Goal: Information Seeking & Learning: Learn about a topic

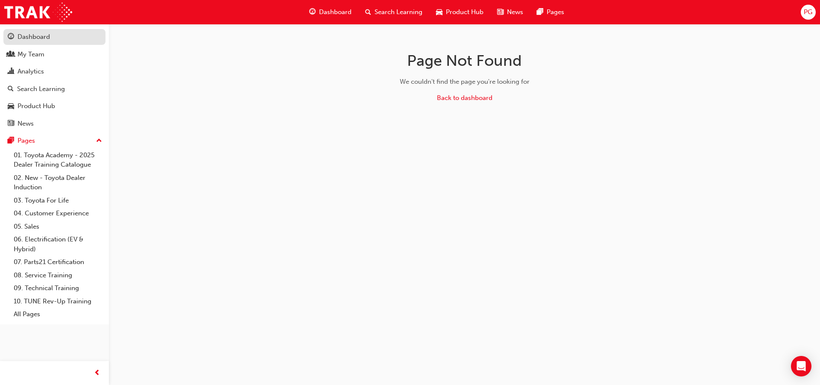
click at [23, 35] on div "Dashboard" at bounding box center [34, 37] width 32 height 10
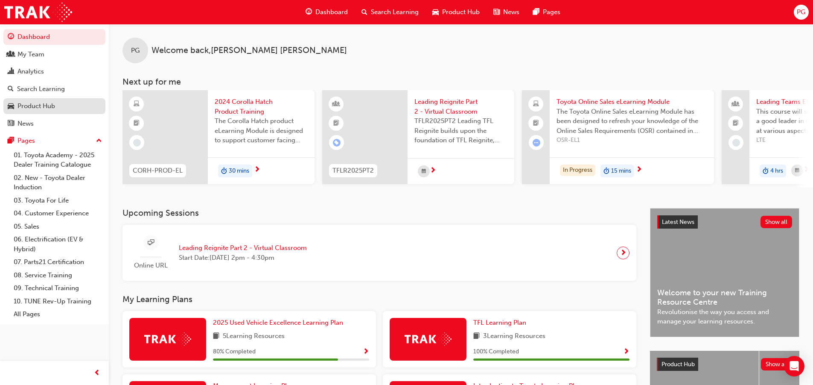
click at [32, 106] on div "Product Hub" at bounding box center [37, 106] width 38 height 10
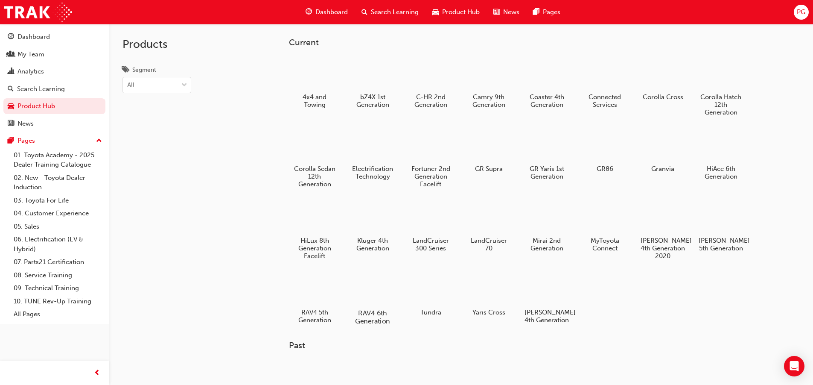
click at [372, 291] on div at bounding box center [372, 288] width 47 height 34
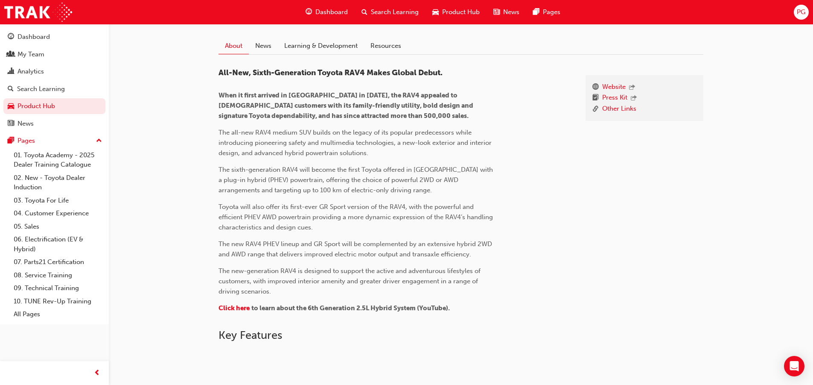
scroll to position [171, 0]
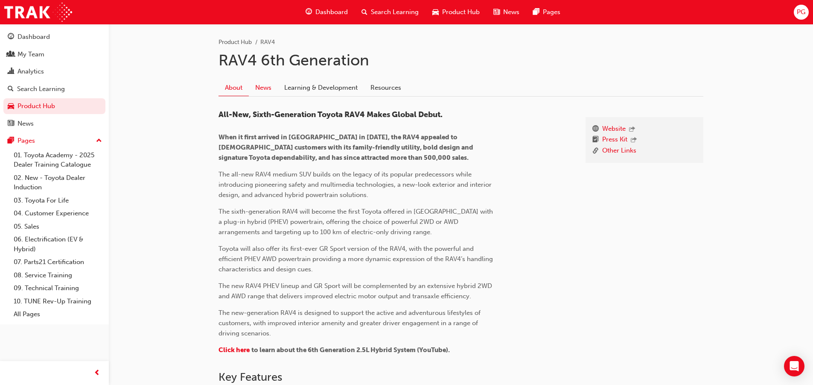
click at [264, 87] on link "News" at bounding box center [263, 87] width 29 height 16
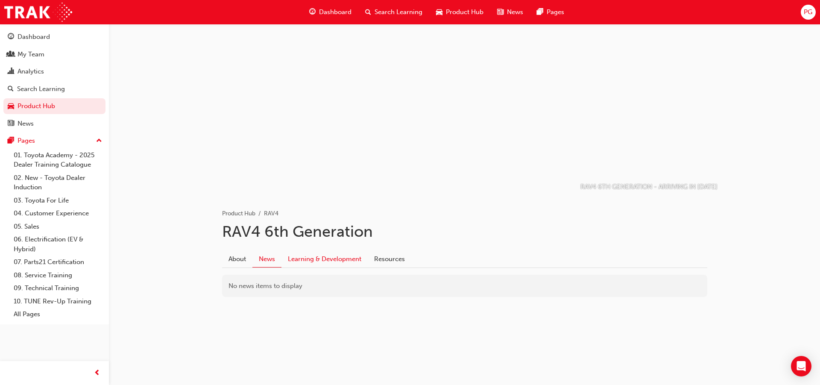
click at [330, 257] on link "Learning & Development" at bounding box center [324, 259] width 86 height 16
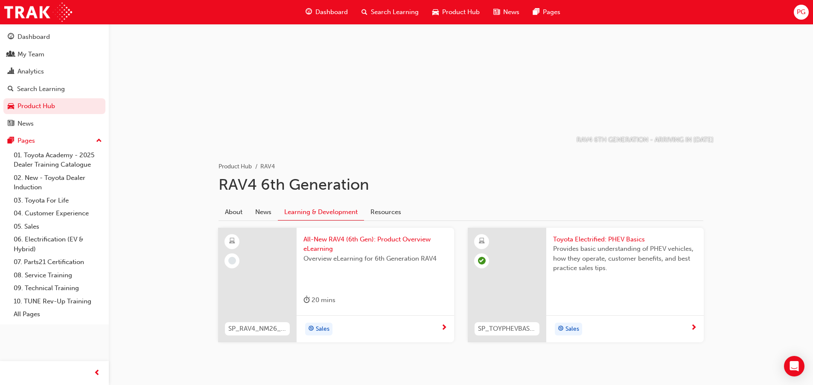
scroll to position [67, 0]
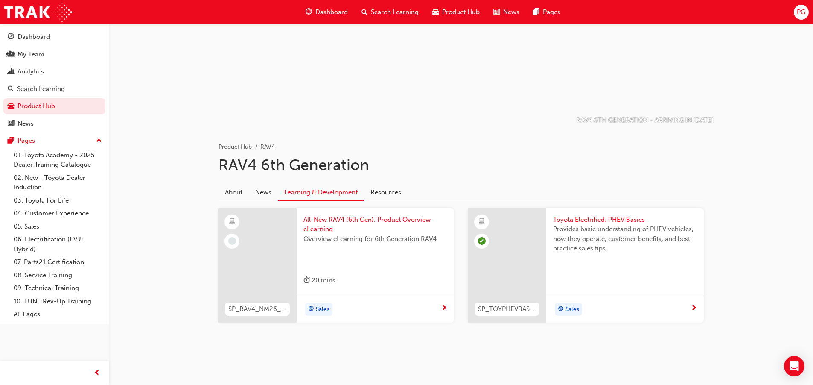
click at [340, 218] on span "All-New RAV4 (6th Gen): Product Overview eLearning" at bounding box center [376, 224] width 144 height 19
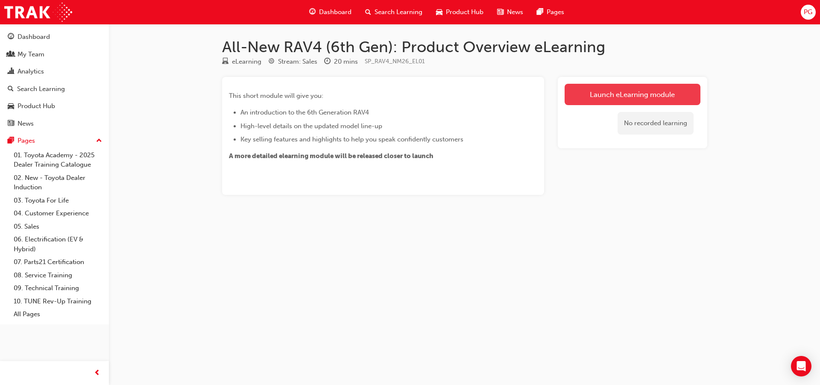
click at [592, 93] on link "Launch eLearning module" at bounding box center [632, 94] width 136 height 21
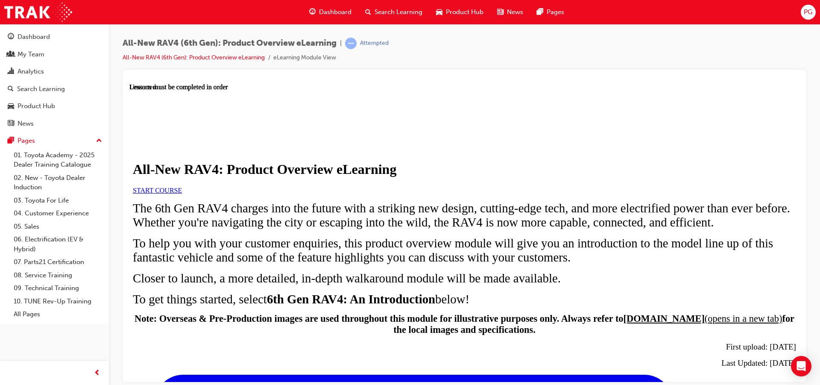
click at [182, 193] on span "START COURSE" at bounding box center [157, 189] width 49 height 7
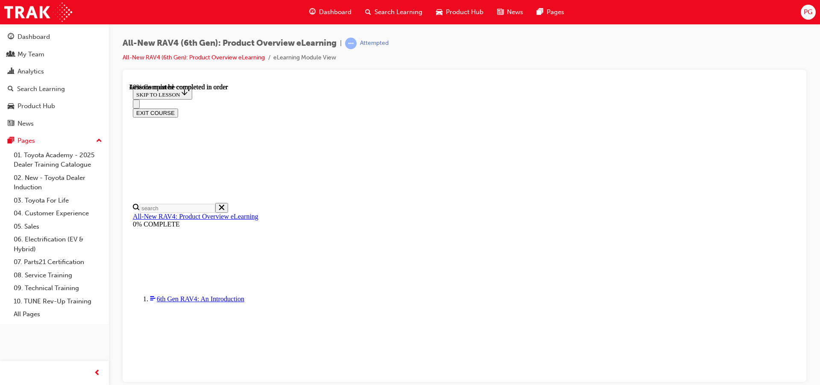
scroll to position [811, 0]
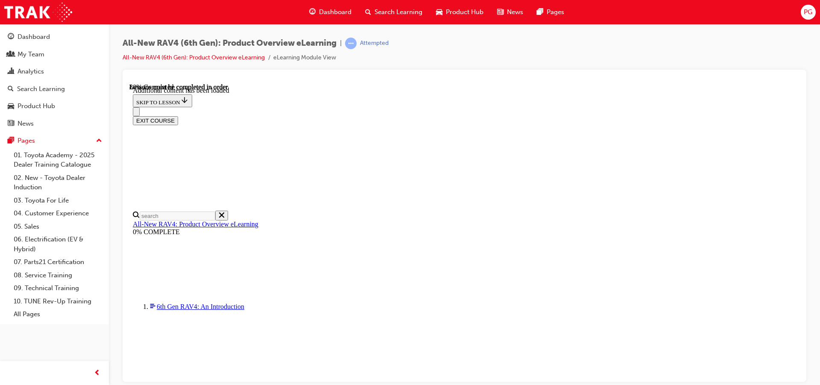
scroll to position [1172, 0]
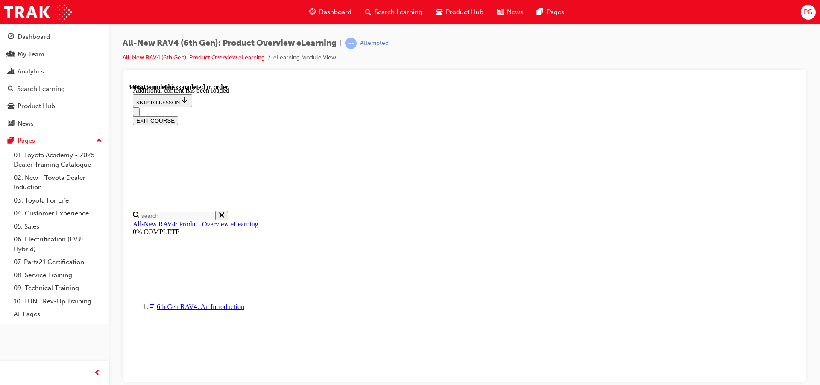
scroll to position [1263, 0]
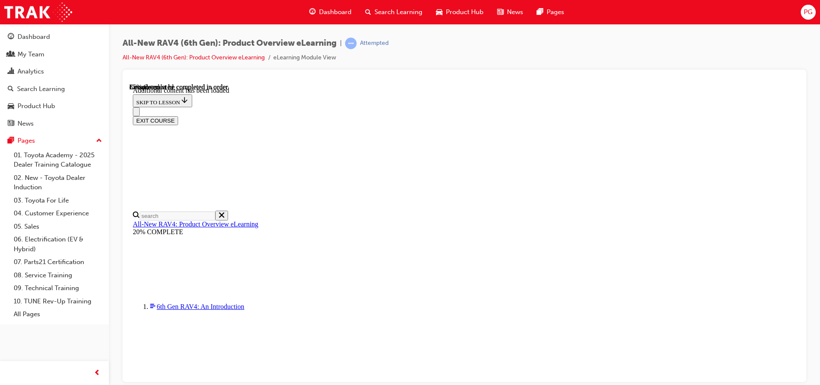
scroll to position [1368, 0]
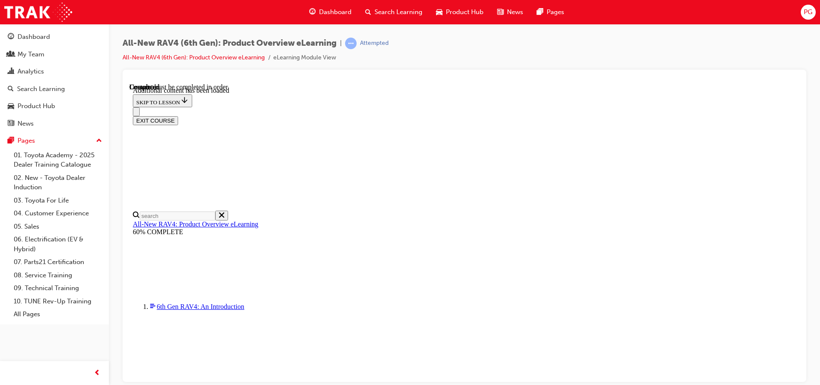
scroll to position [544, 0]
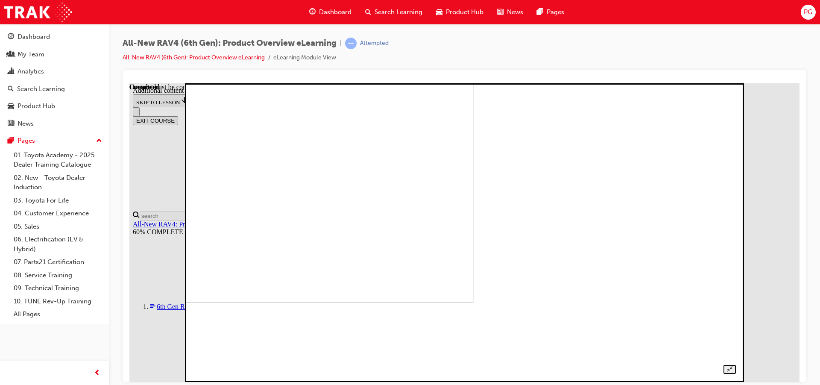
click at [474, 235] on img at bounding box center [208, 152] width 531 height 298
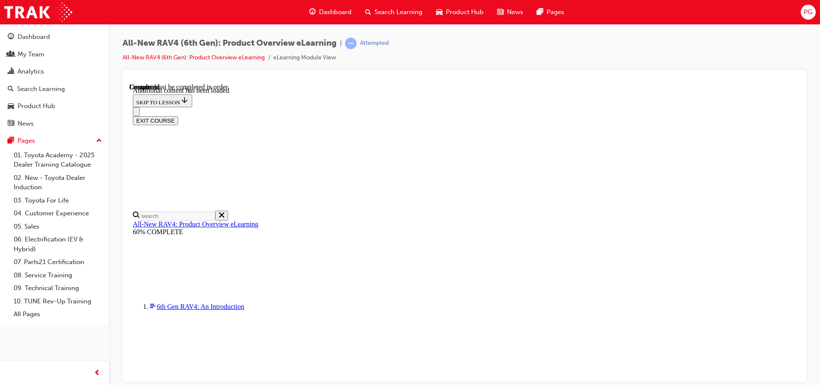
scroll to position [619, 0]
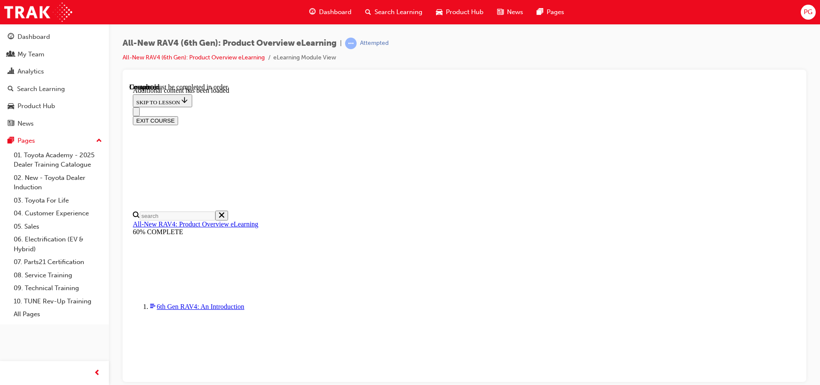
radio input "true"
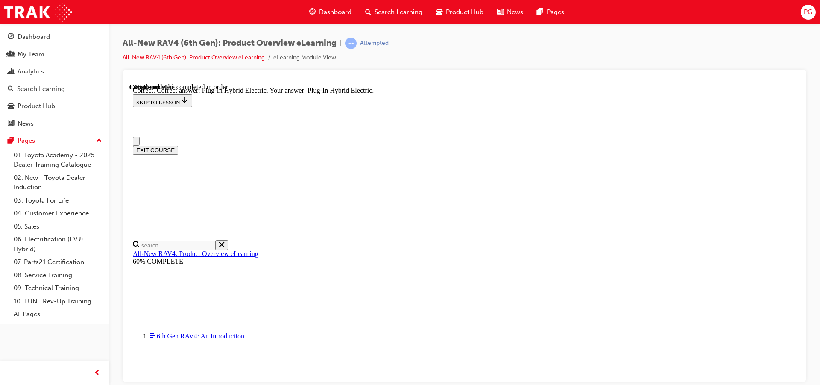
scroll to position [213, 0]
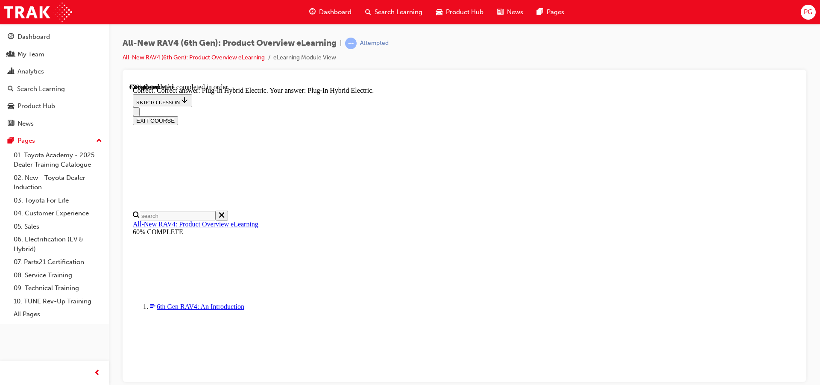
radio input "true"
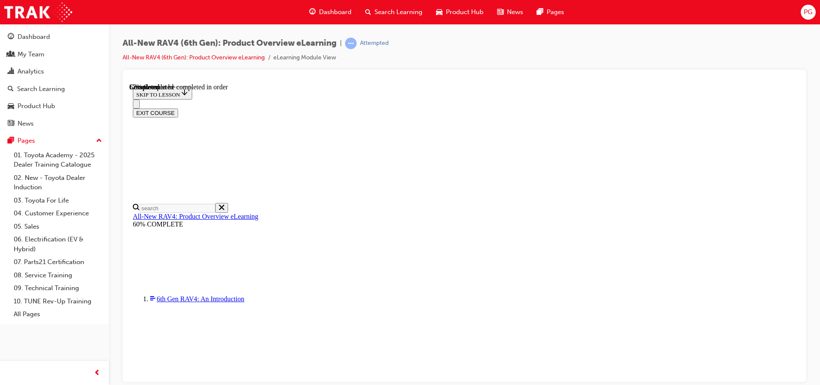
scroll to position [256, 0]
checkbox input "true"
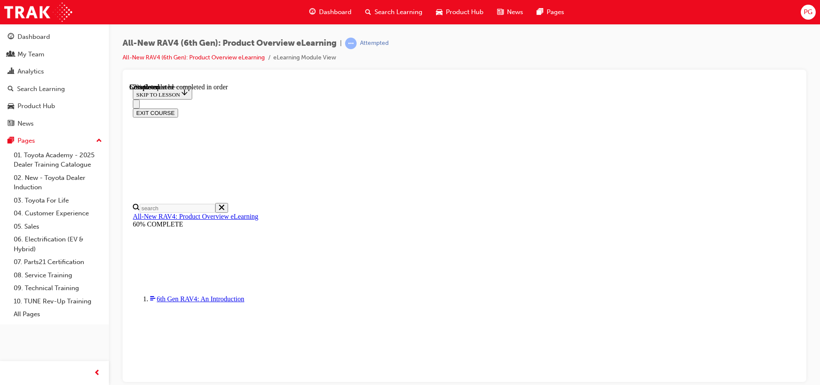
checkbox input "true"
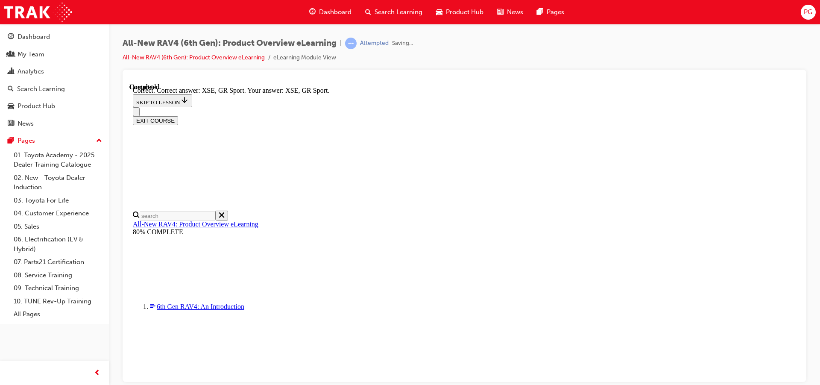
scroll to position [339, 0]
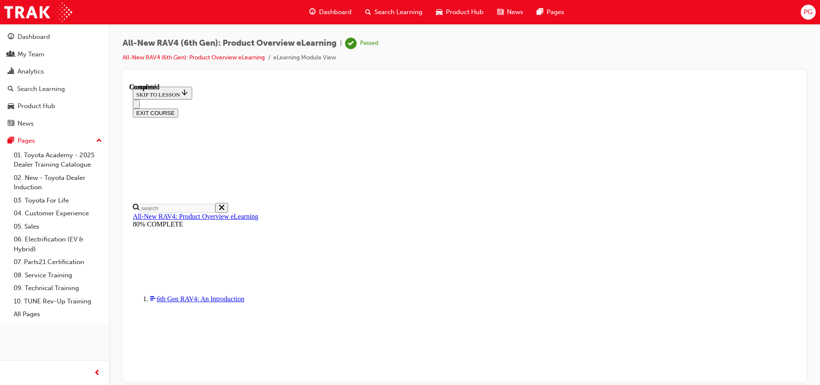
scroll to position [171, 0]
click at [178, 108] on button "EXIT COURSE" at bounding box center [155, 112] width 45 height 9
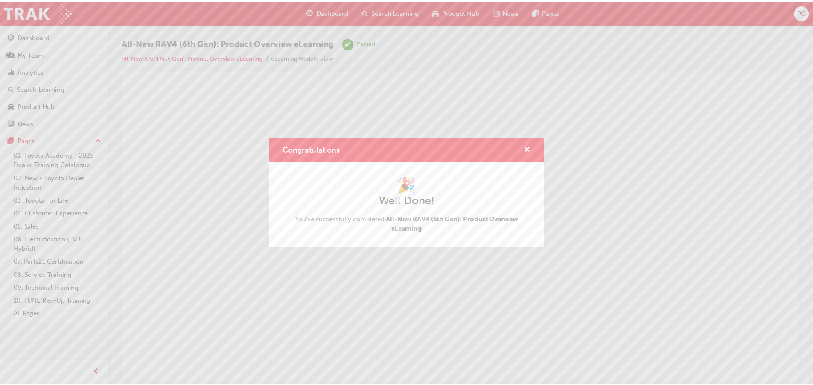
scroll to position [0, 0]
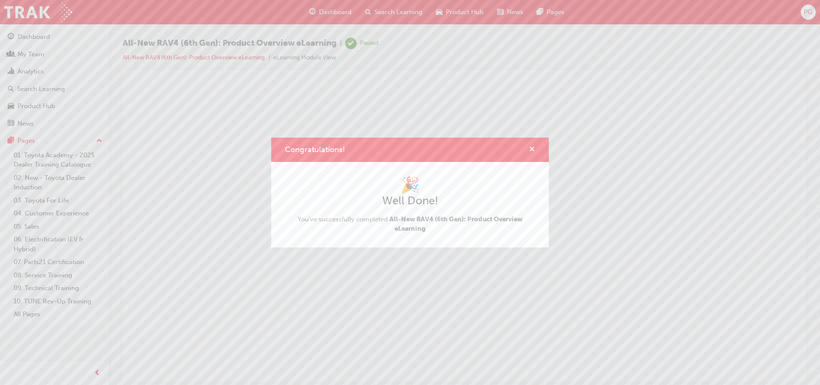
click at [531, 148] on span "cross-icon" at bounding box center [532, 150] width 6 height 8
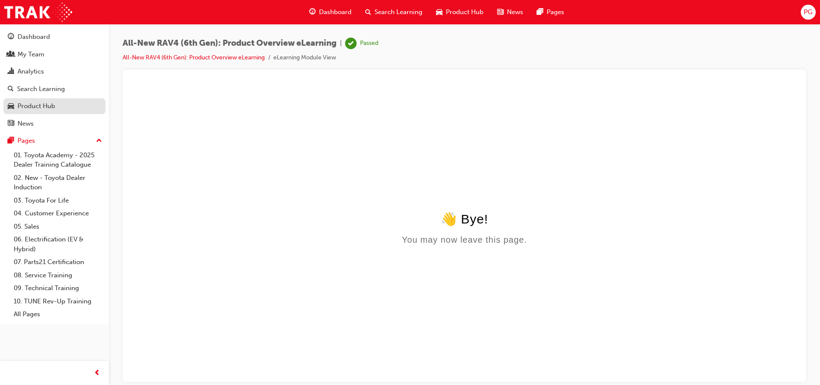
click at [33, 105] on div "Product Hub" at bounding box center [37, 106] width 38 height 10
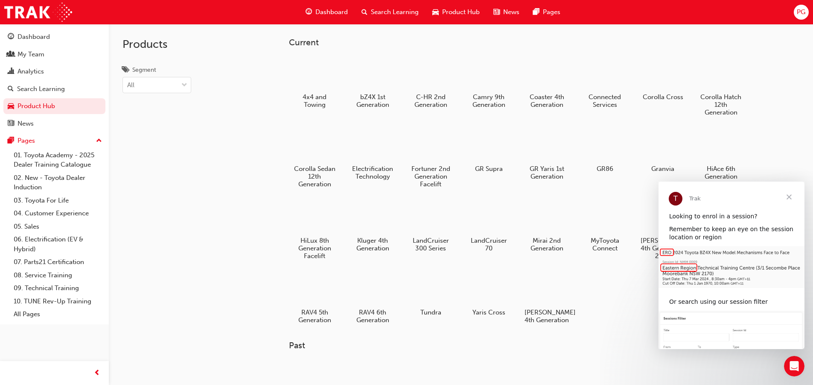
click at [790, 196] on span "Close" at bounding box center [789, 196] width 31 height 31
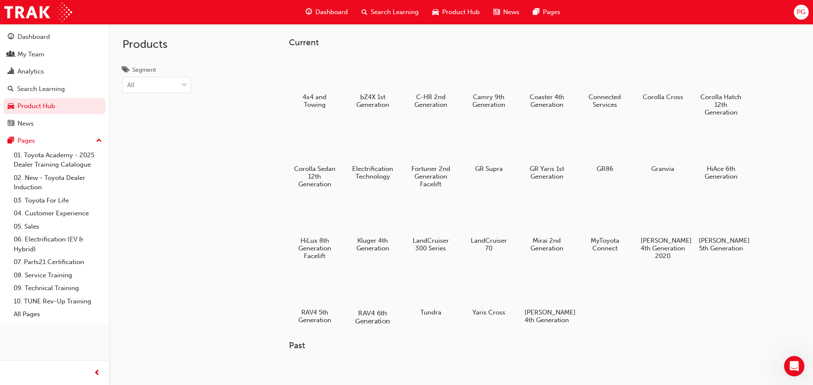
click at [364, 289] on div at bounding box center [372, 288] width 47 height 34
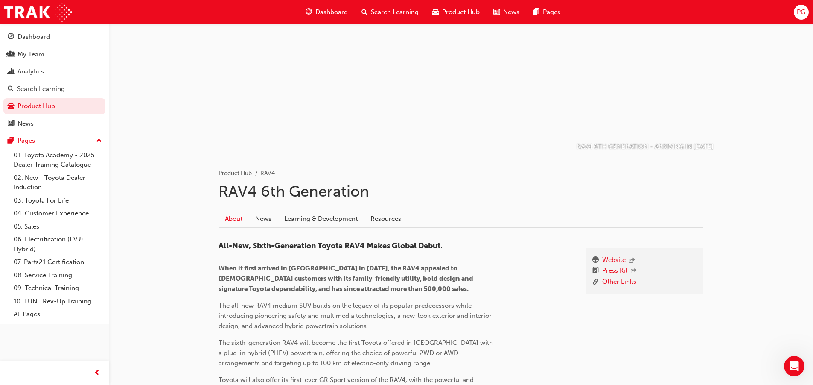
scroll to position [128, 0]
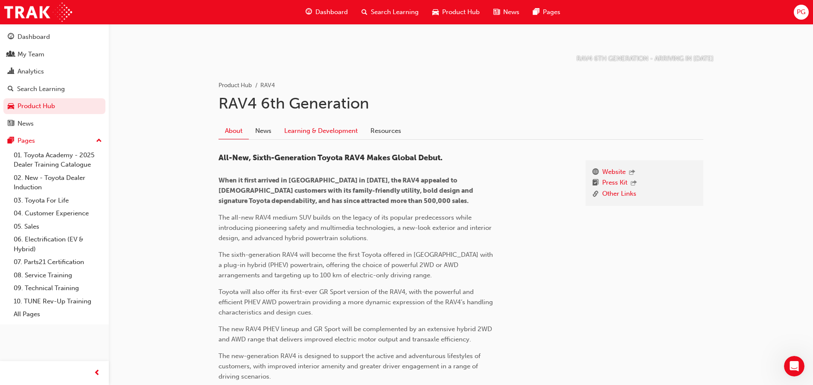
click at [308, 131] on link "Learning & Development" at bounding box center [321, 131] width 86 height 16
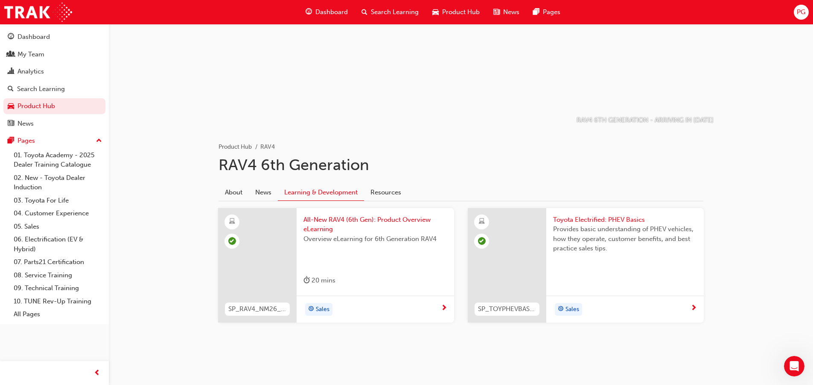
scroll to position [67, 0]
click at [598, 220] on span "Toyota Electrified: PHEV Basics" at bounding box center [625, 220] width 144 height 10
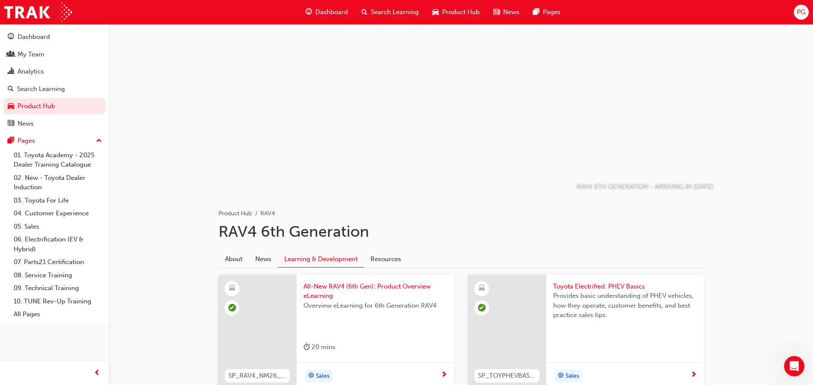
scroll to position [128, 0]
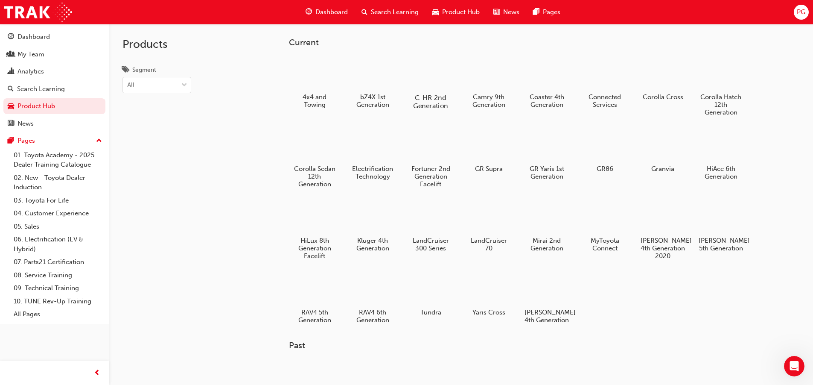
click at [430, 68] on div at bounding box center [430, 73] width 47 height 34
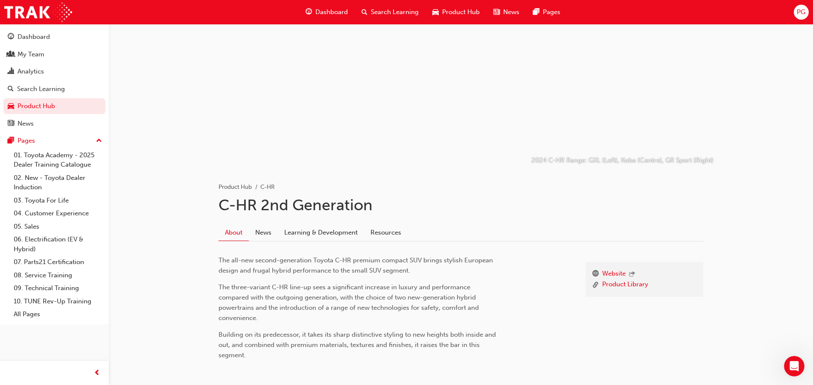
scroll to position [70, 0]
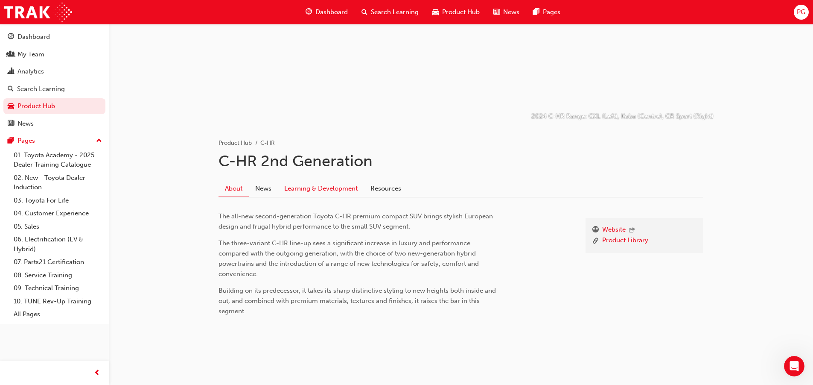
click at [313, 183] on link "Learning & Development" at bounding box center [321, 188] width 86 height 16
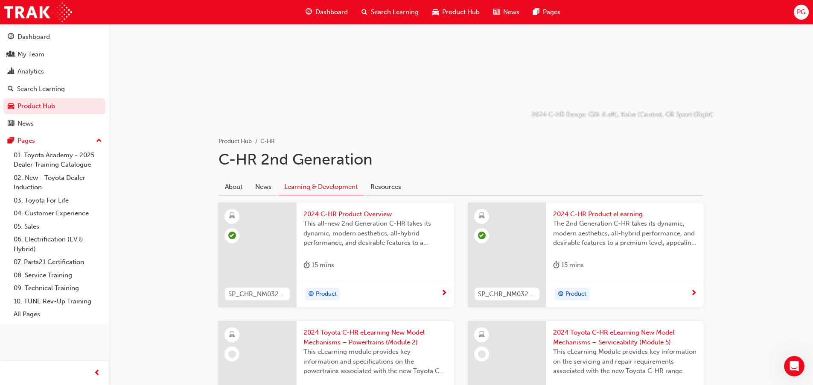
scroll to position [128, 0]
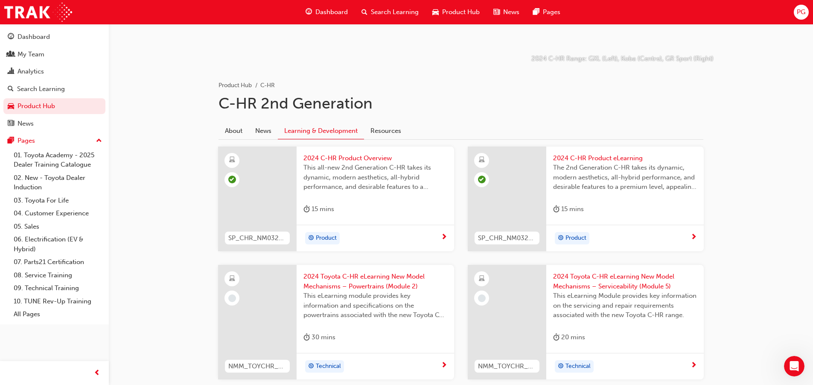
click at [325, 234] on span "Product" at bounding box center [326, 238] width 21 height 10
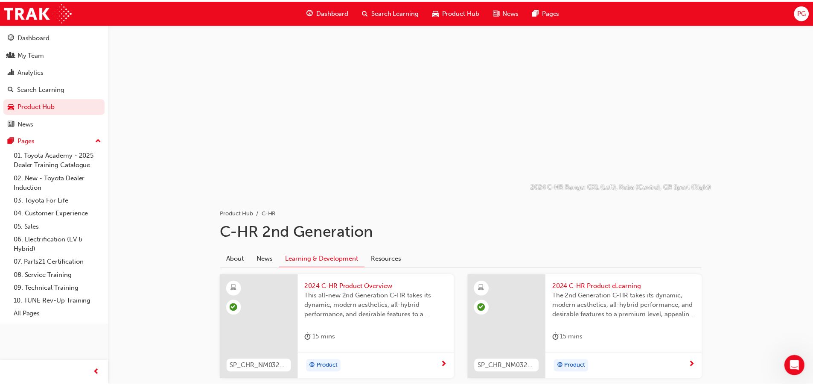
scroll to position [128, 0]
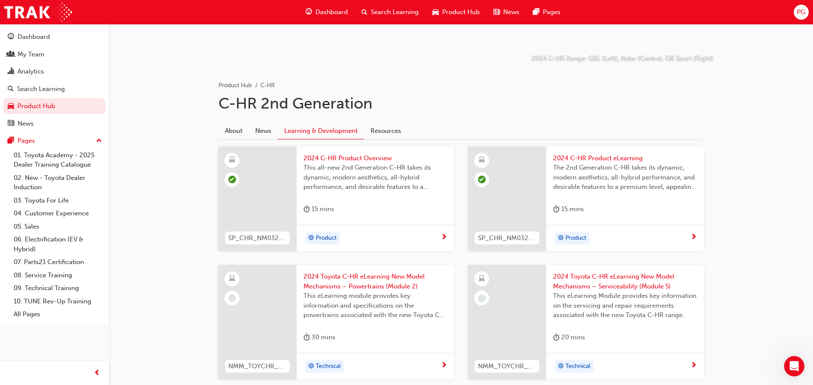
click at [575, 236] on span "Product" at bounding box center [576, 238] width 21 height 10
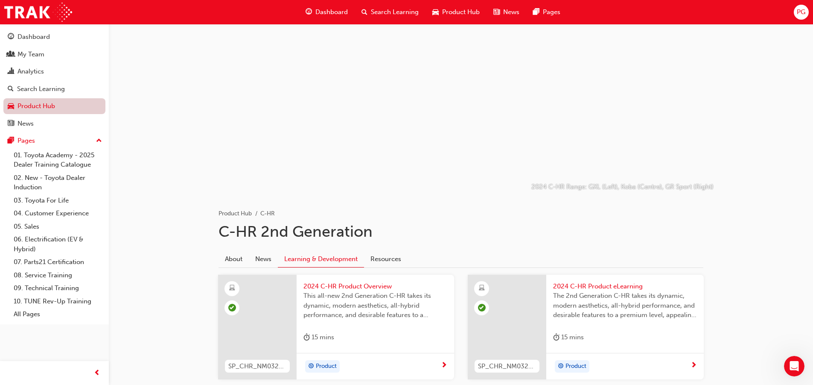
click at [29, 103] on link "Product Hub" at bounding box center [54, 106] width 102 height 16
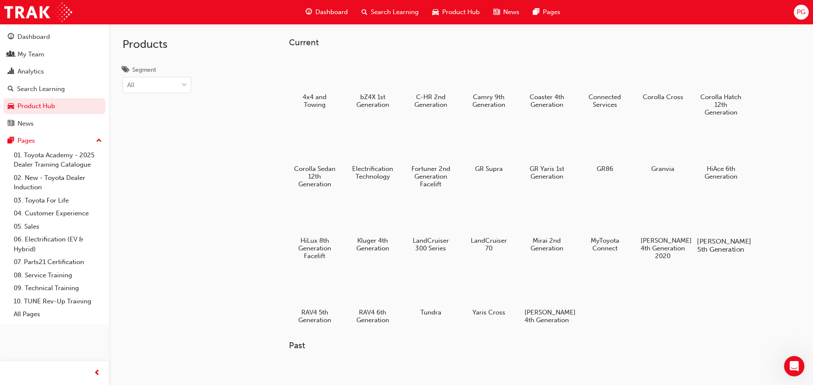
click at [722, 224] on div at bounding box center [720, 216] width 47 height 34
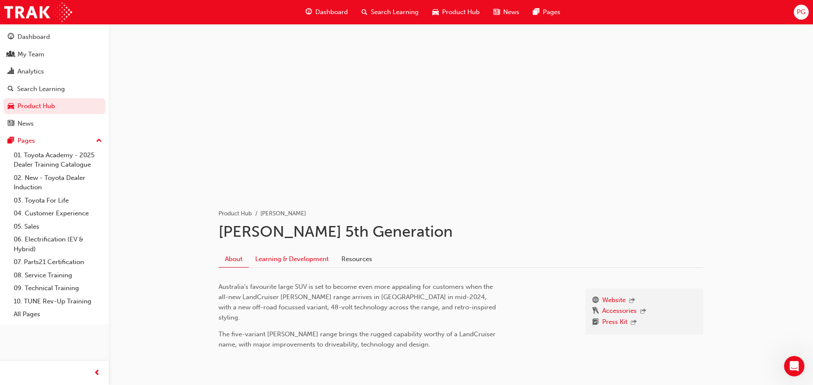
click at [296, 262] on link "Learning & Development" at bounding box center [292, 259] width 86 height 16
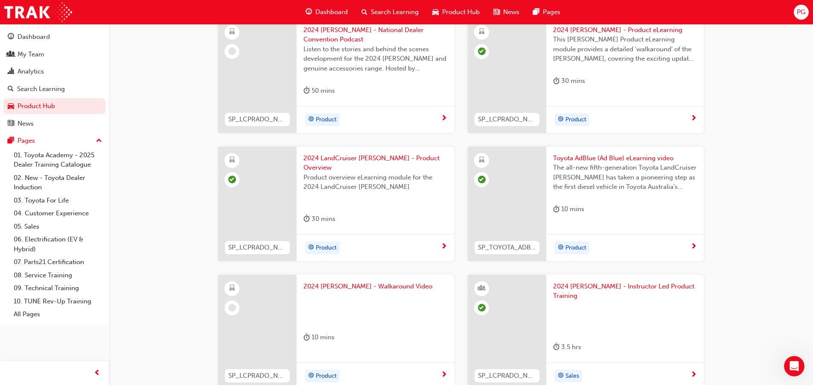
scroll to position [171, 0]
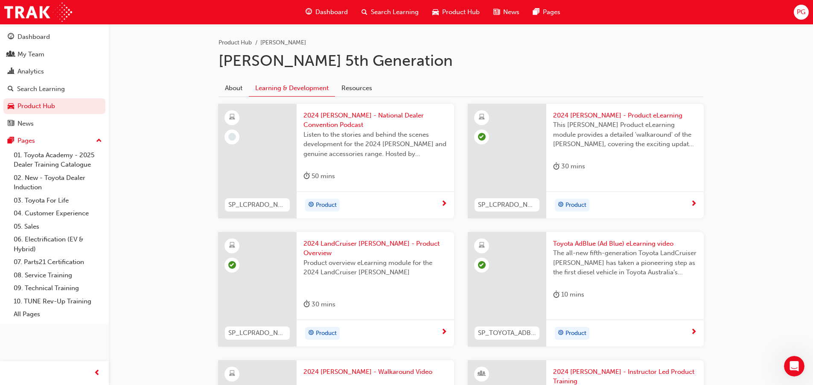
click at [325, 205] on span "Product" at bounding box center [326, 205] width 21 height 10
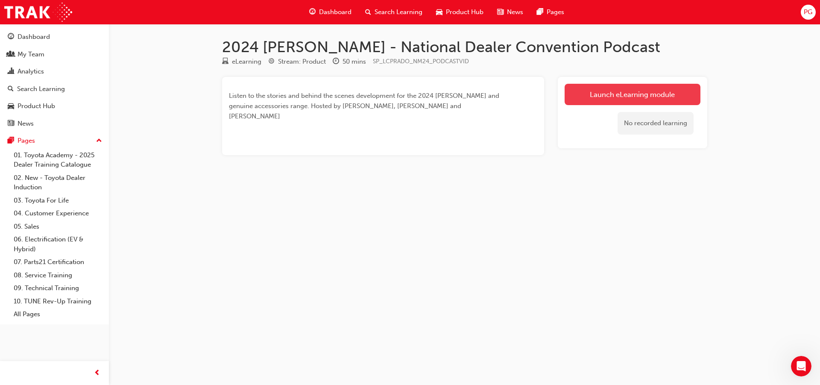
click at [634, 91] on link "Launch eLearning module" at bounding box center [632, 94] width 136 height 21
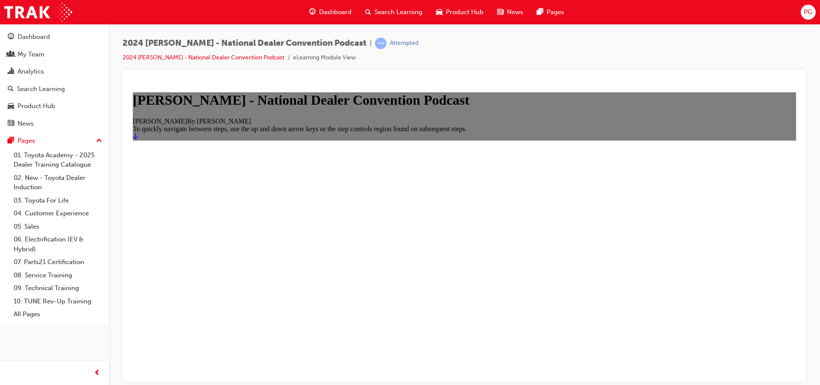
click at [138, 139] on icon "Start" at bounding box center [135, 135] width 5 height 7
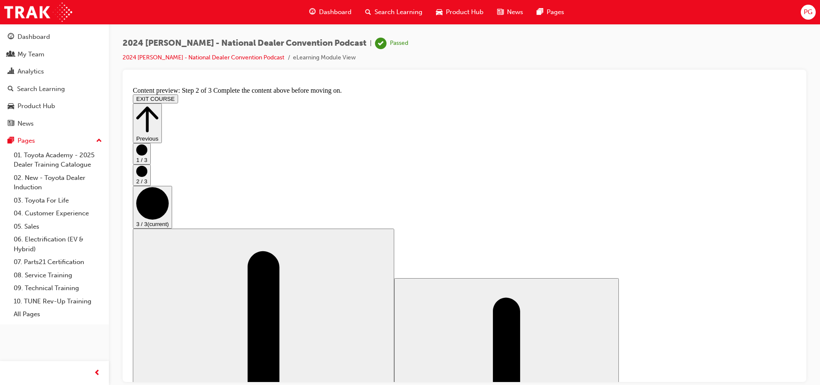
click at [26, 106] on div "Product Hub" at bounding box center [37, 106] width 38 height 10
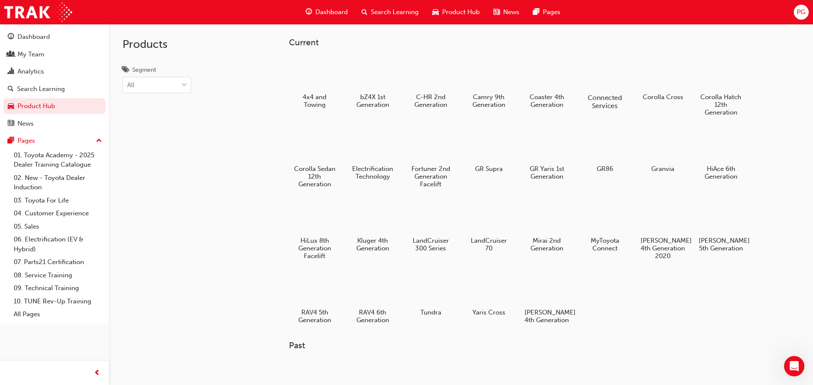
click at [609, 77] on div at bounding box center [604, 73] width 47 height 34
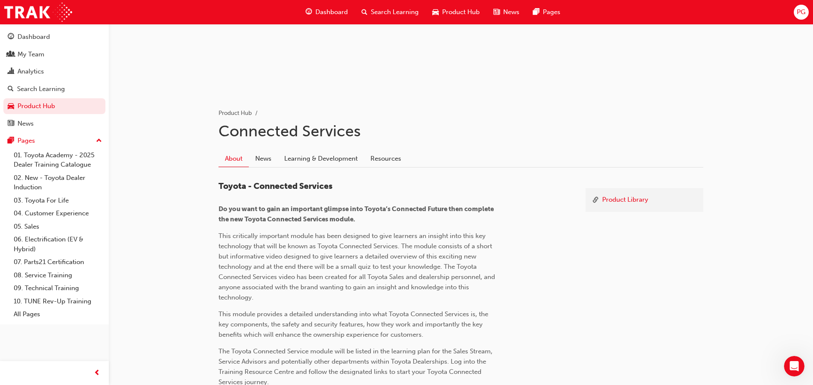
scroll to position [128, 0]
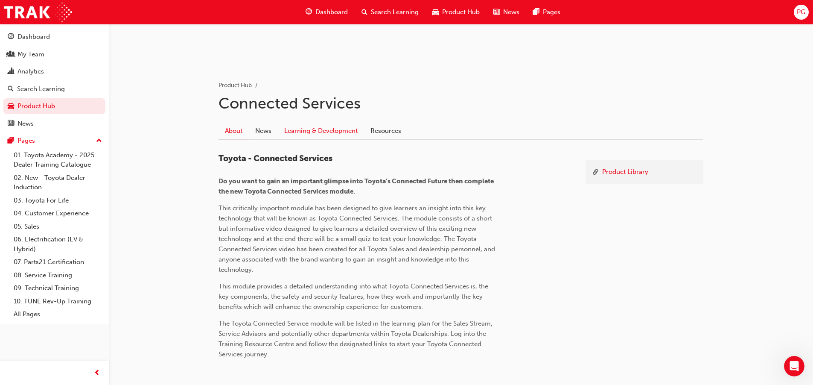
click at [323, 129] on link "Learning & Development" at bounding box center [321, 131] width 86 height 16
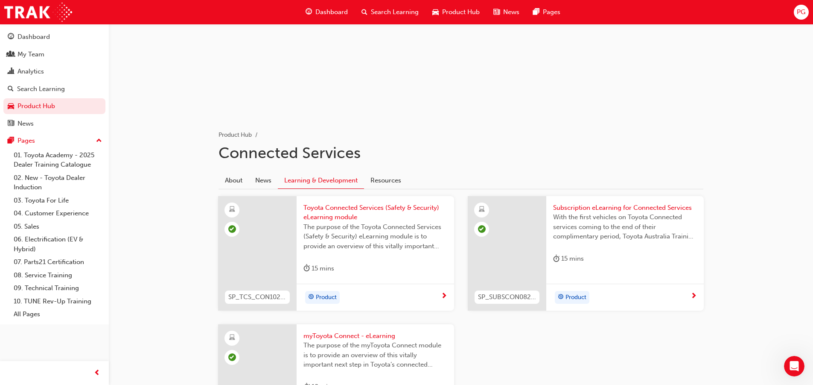
scroll to position [171, 0]
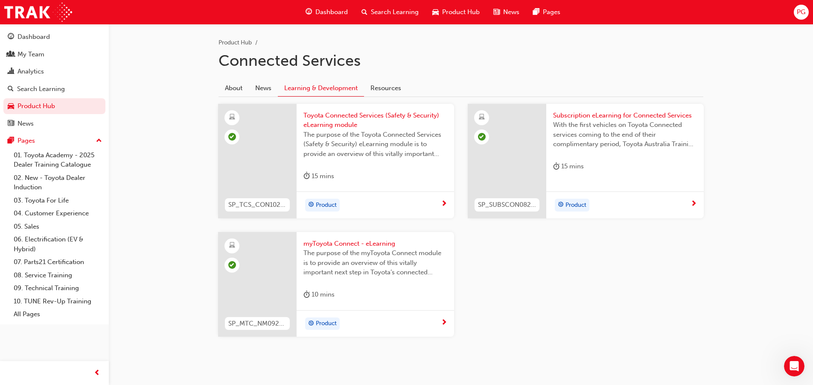
click at [325, 202] on span "Product" at bounding box center [326, 205] width 21 height 10
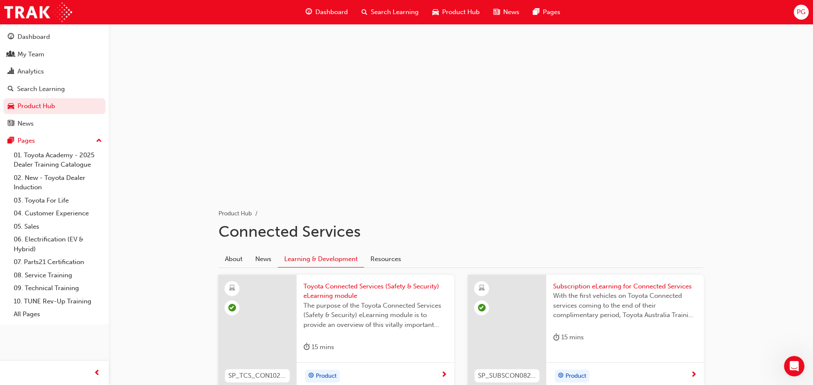
scroll to position [171, 0]
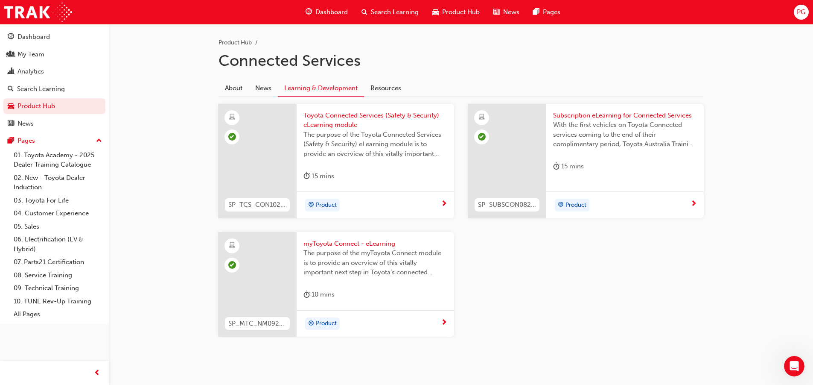
click at [573, 204] on span "Product" at bounding box center [576, 205] width 21 height 10
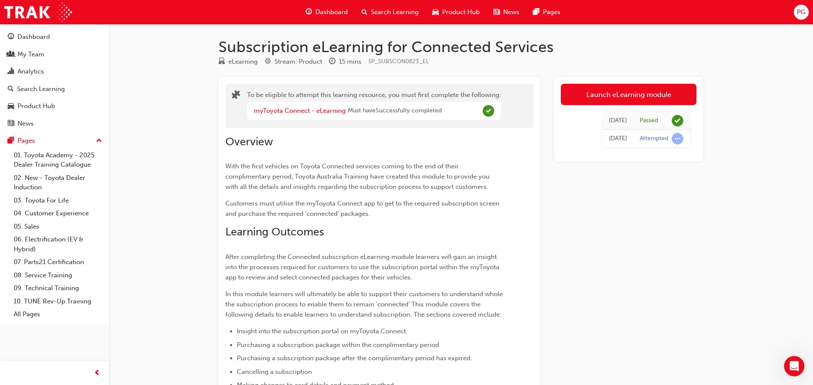
scroll to position [171, 0]
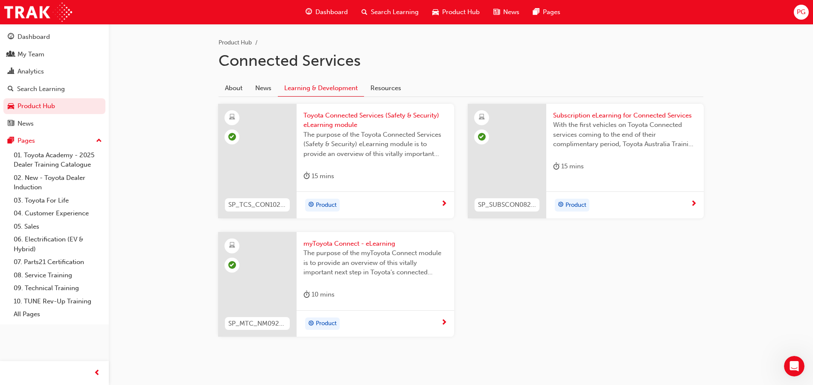
click at [326, 319] on span "Product" at bounding box center [326, 324] width 21 height 10
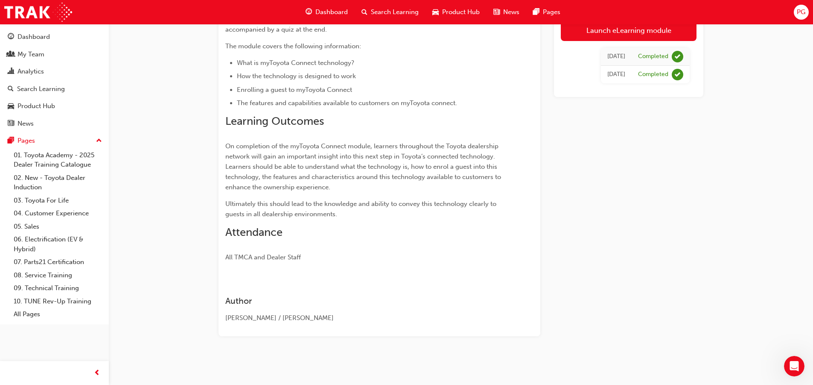
scroll to position [140, 0]
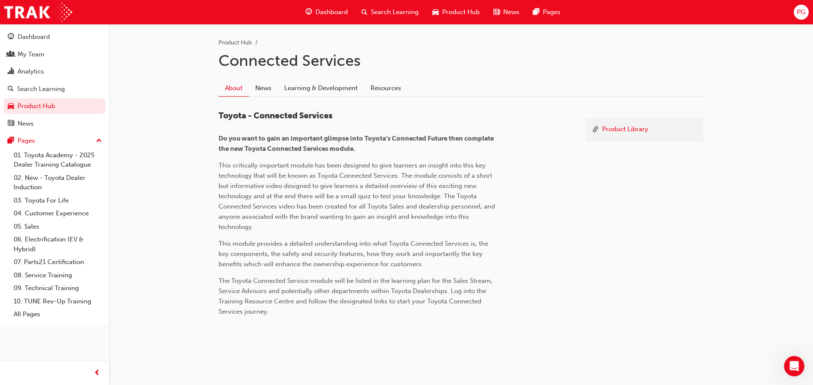
scroll to position [128, 0]
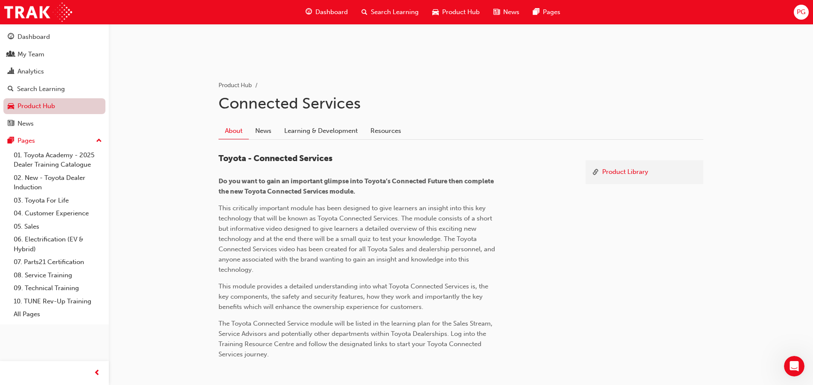
click at [31, 108] on link "Product Hub" at bounding box center [54, 106] width 102 height 16
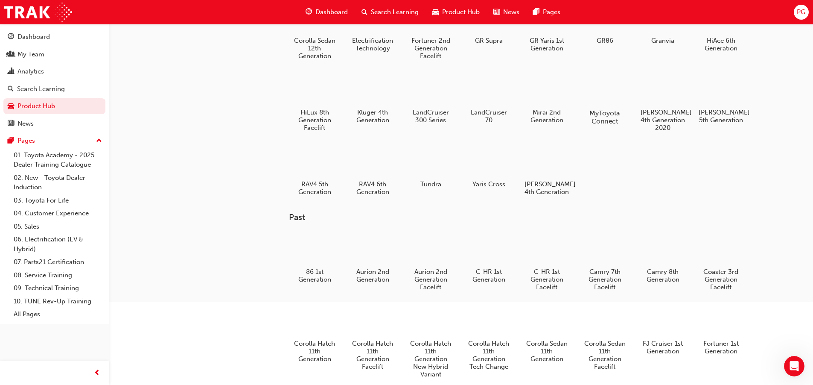
click at [608, 97] on div at bounding box center [604, 88] width 47 height 34
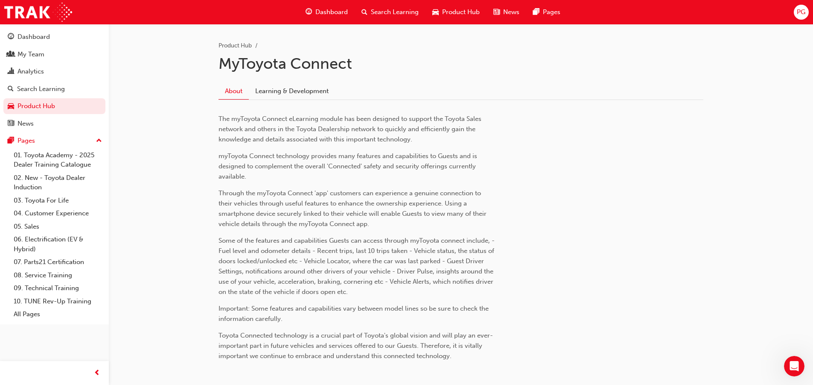
scroll to position [171, 0]
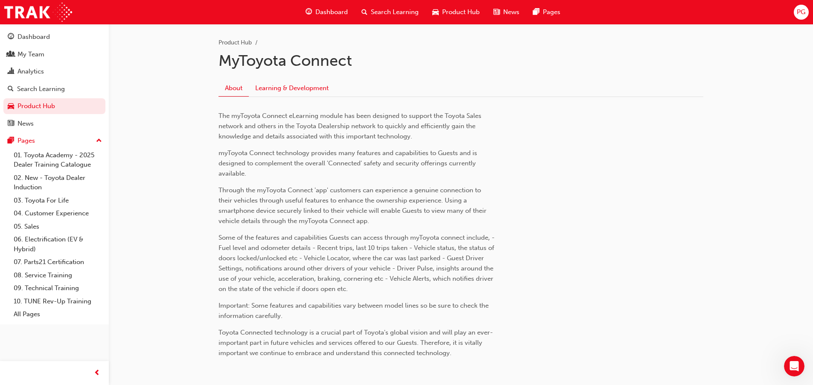
click at [279, 89] on link "Learning & Development" at bounding box center [292, 88] width 86 height 16
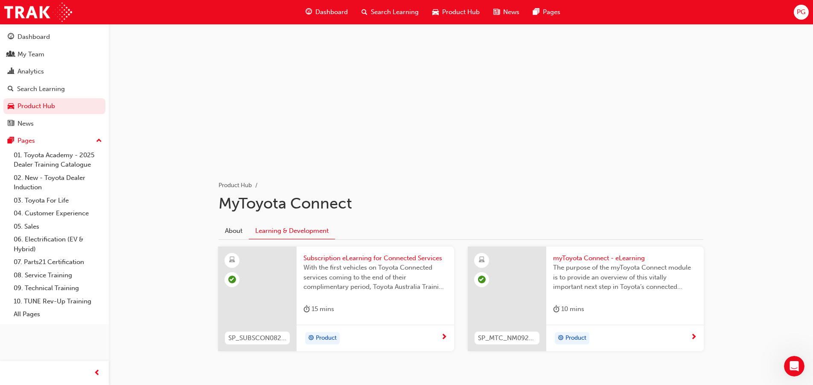
scroll to position [57, 0]
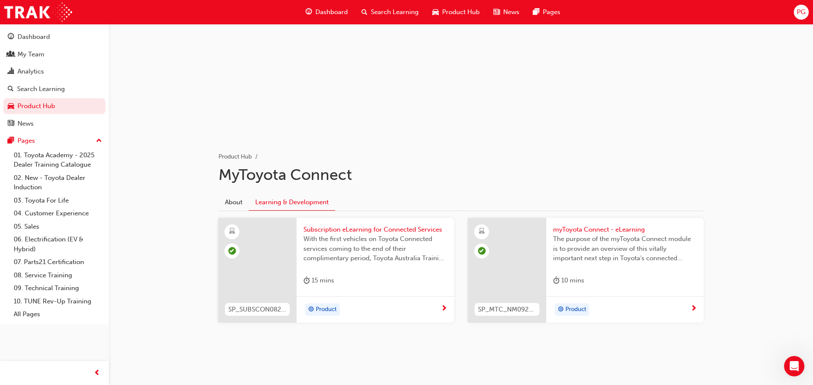
click at [332, 307] on span "Product" at bounding box center [326, 309] width 21 height 10
click at [586, 307] on span "Product" at bounding box center [576, 309] width 21 height 10
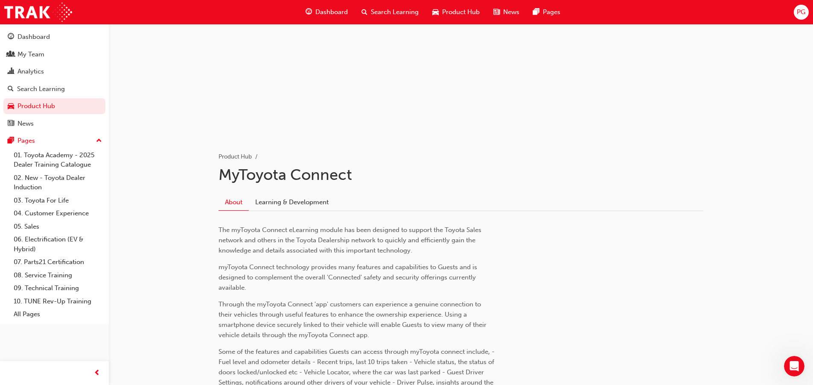
scroll to position [171, 0]
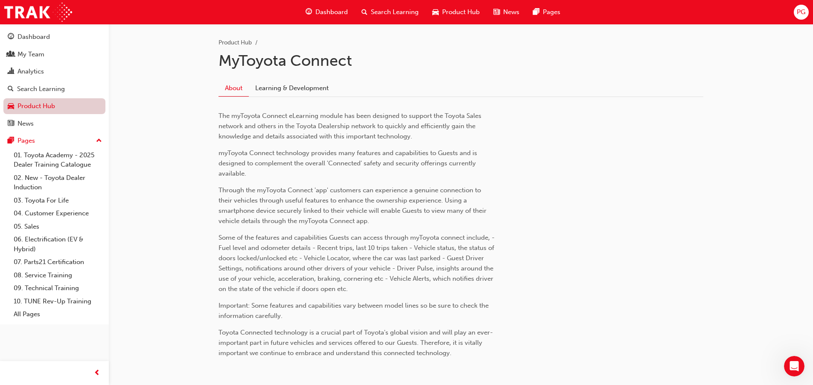
click at [32, 104] on link "Product Hub" at bounding box center [54, 106] width 102 height 16
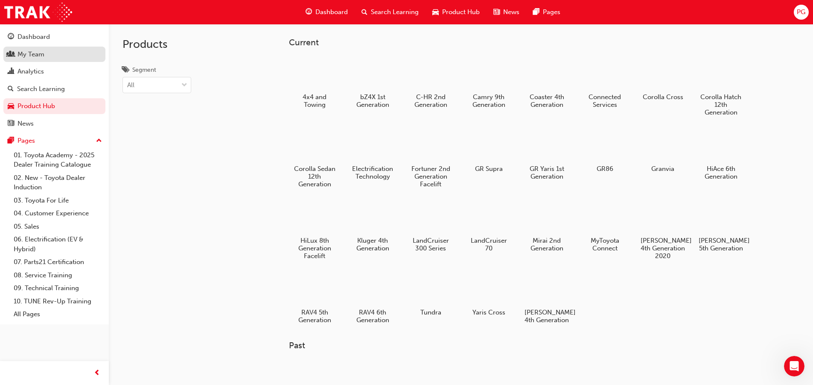
click at [30, 54] on div "My Team" at bounding box center [31, 55] width 27 height 10
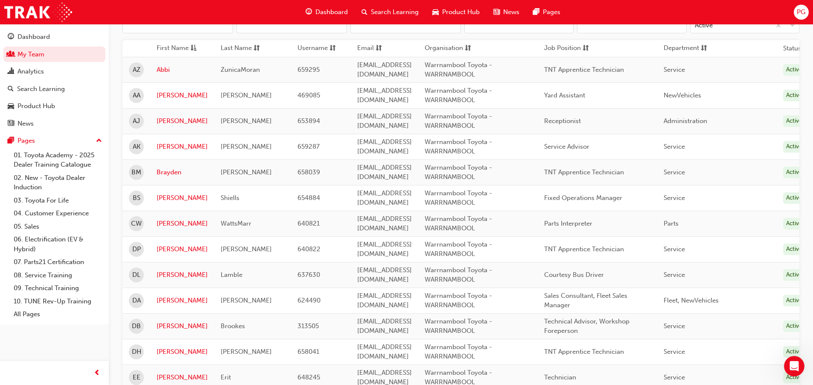
scroll to position [171, 0]
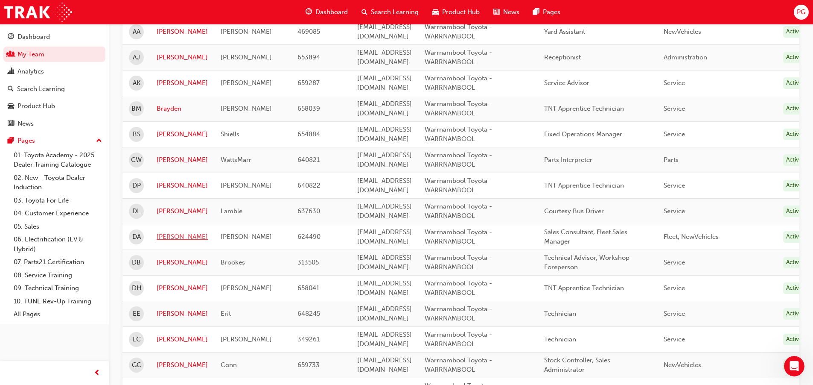
click at [164, 236] on link "[PERSON_NAME]" at bounding box center [182, 237] width 51 height 10
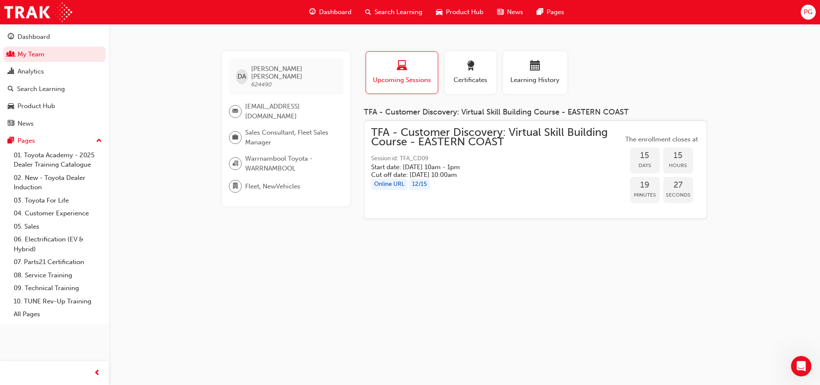
click at [280, 128] on span "Sales Consultant, Fleet Sales Manager" at bounding box center [290, 137] width 91 height 19
click at [269, 158] on span "Warrnambool Toyota - WARRNAMBOOL" at bounding box center [290, 163] width 91 height 19
click at [262, 187] on div "DA David Avery 624490 davery@warrnambooltoyota.com.au Sales Consultant, Fleet S…" at bounding box center [286, 128] width 128 height 155
click at [532, 72] on span "calendar-icon" at bounding box center [535, 67] width 10 height 12
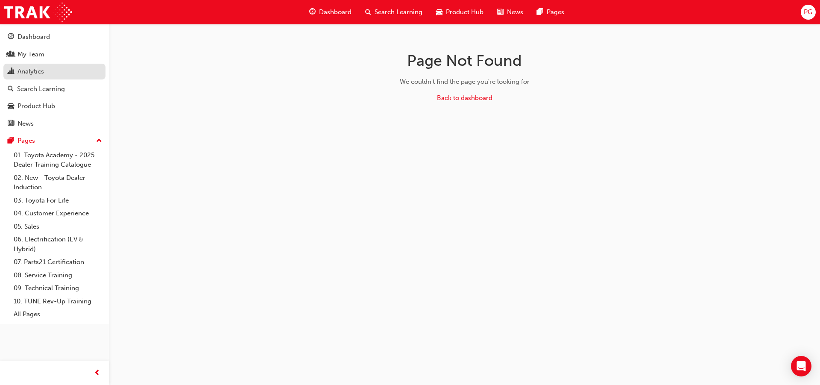
click at [23, 71] on div "Analytics" at bounding box center [31, 72] width 26 height 10
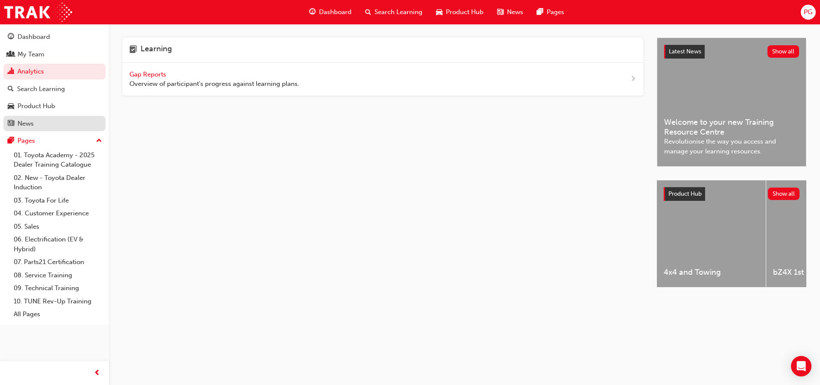
click at [19, 123] on div "News" at bounding box center [26, 124] width 16 height 10
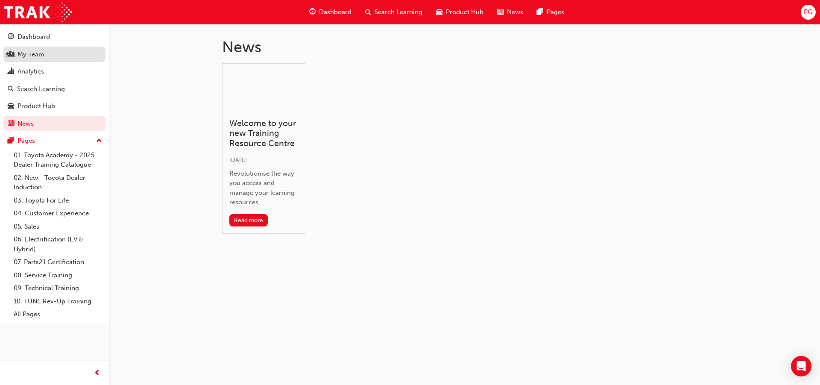
click at [30, 55] on div "My Team" at bounding box center [31, 55] width 27 height 10
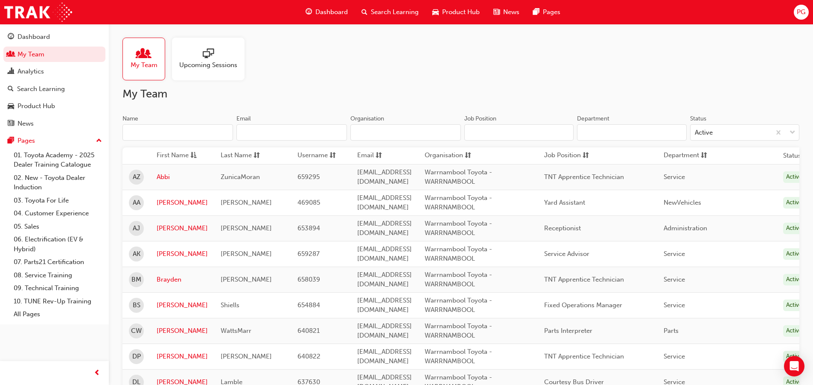
click at [193, 52] on div at bounding box center [208, 54] width 58 height 12
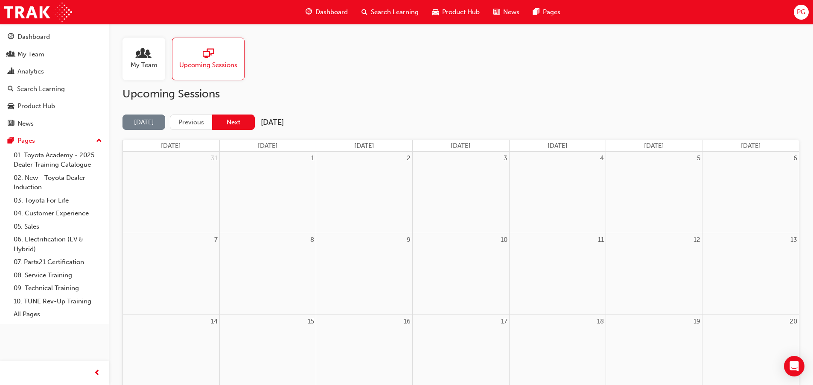
click at [229, 120] on button "Next" at bounding box center [233, 122] width 43 height 16
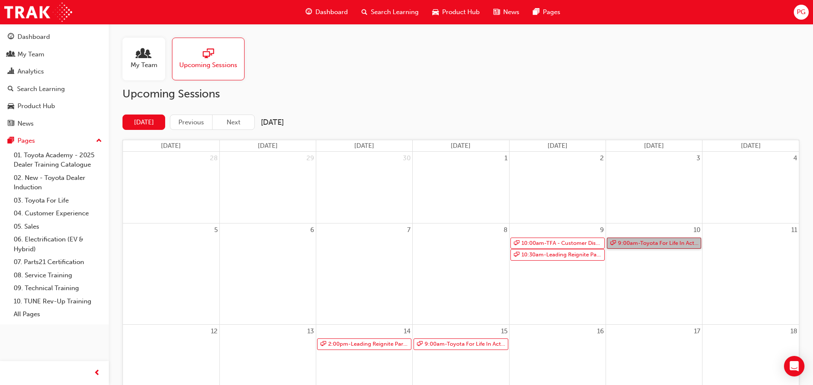
click at [654, 242] on link "9:00am - Toyota For Life In Action - Virtual Classroom" at bounding box center [654, 243] width 94 height 12
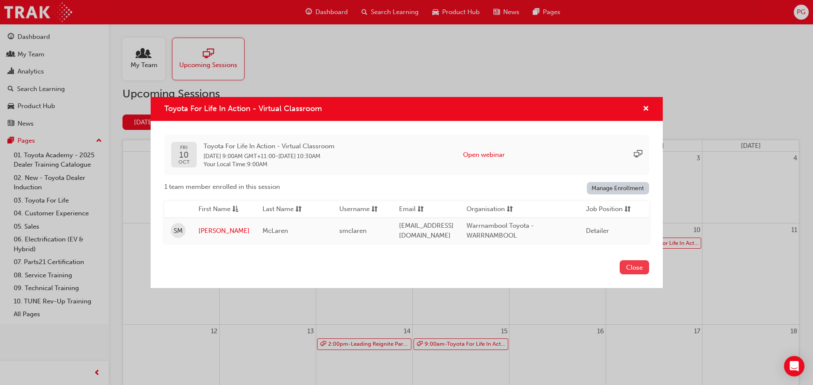
click at [638, 271] on button "Close" at bounding box center [634, 267] width 29 height 14
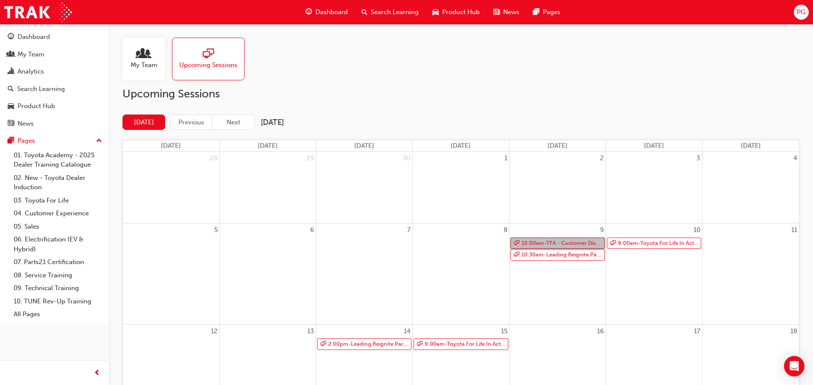
click at [560, 242] on link "10:00am - TFA - Customer Discovery: Virtual Skill Building Course - EASTERN COA…" at bounding box center [558, 243] width 94 height 12
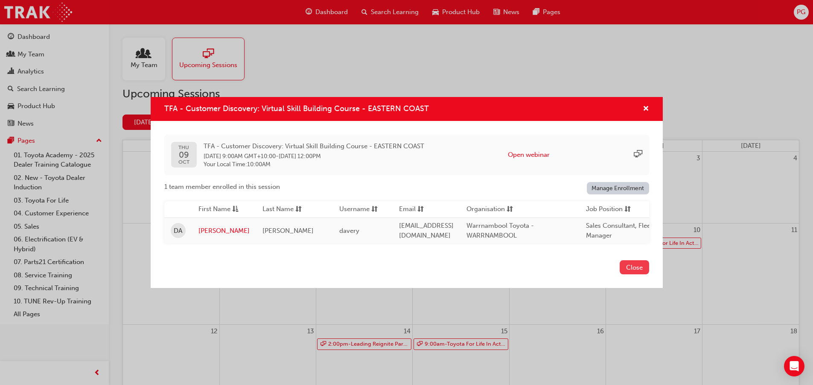
click at [641, 270] on button "Close" at bounding box center [634, 267] width 29 height 14
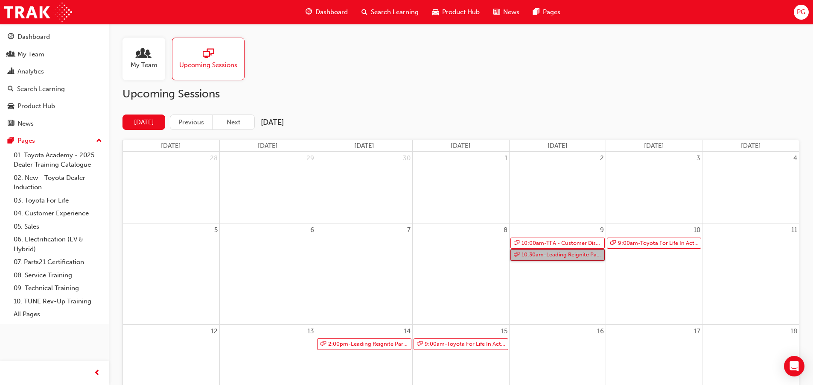
click at [567, 254] on link "10:30am - Leading Reignite Part 2 - Virtual Classroom" at bounding box center [558, 255] width 94 height 12
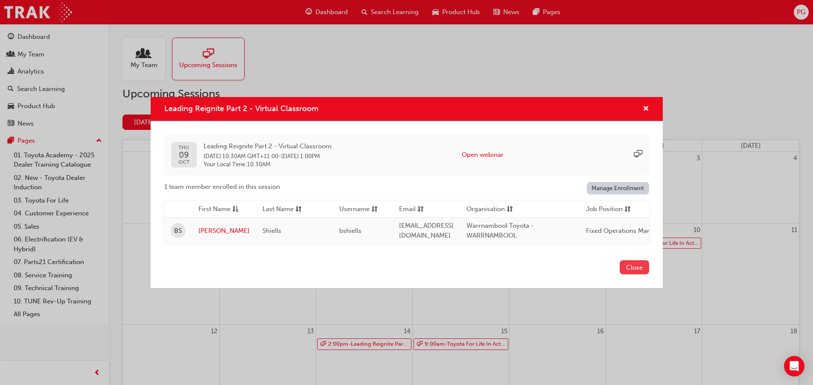
click at [637, 269] on button "Close" at bounding box center [634, 267] width 29 height 14
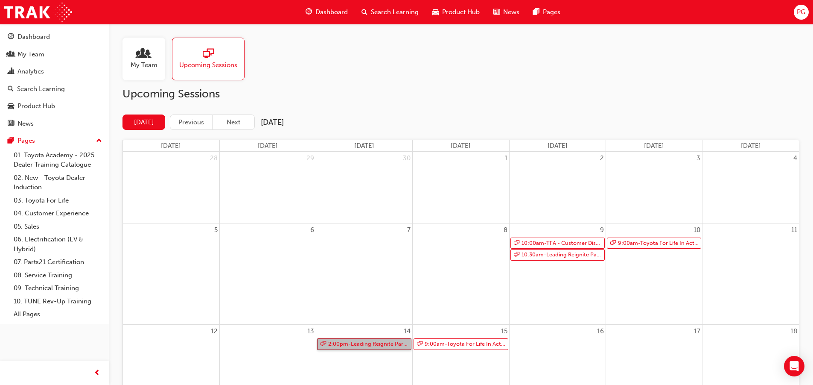
click at [364, 346] on link "2:00pm - Leading Reignite Part 2 - Virtual Classroom" at bounding box center [364, 344] width 94 height 12
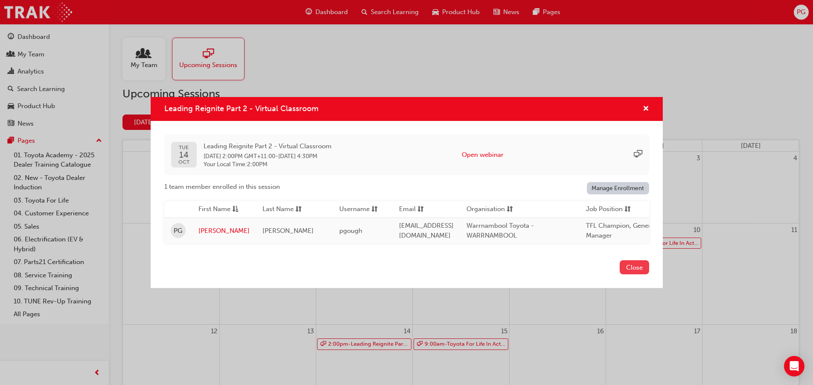
click at [633, 268] on button "Close" at bounding box center [634, 267] width 29 height 14
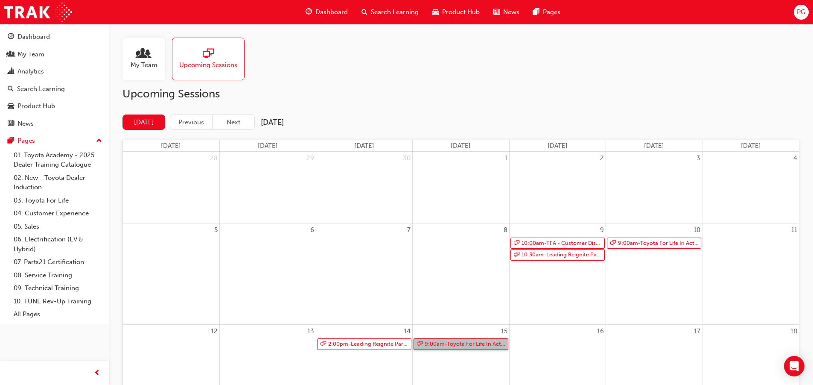
click at [460, 345] on link "9:00am - Toyota For Life In Action - Virtual Classroom" at bounding box center [461, 344] width 94 height 12
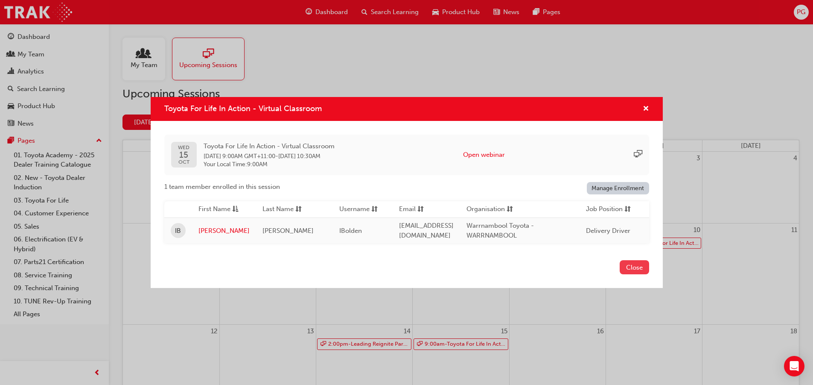
click at [637, 268] on button "Close" at bounding box center [634, 267] width 29 height 14
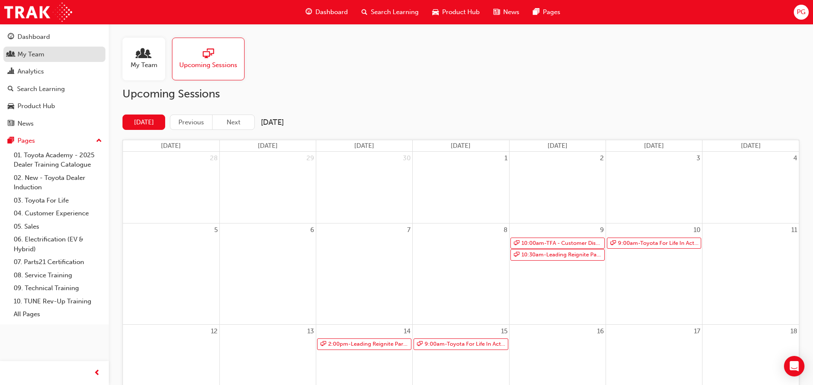
click at [35, 53] on div "My Team" at bounding box center [31, 55] width 27 height 10
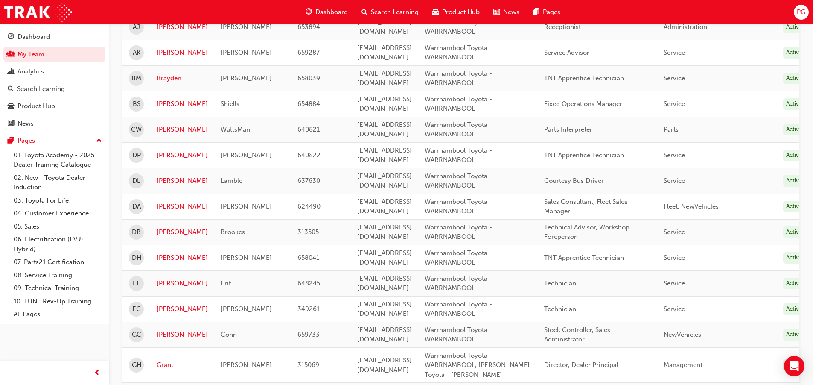
scroll to position [213, 0]
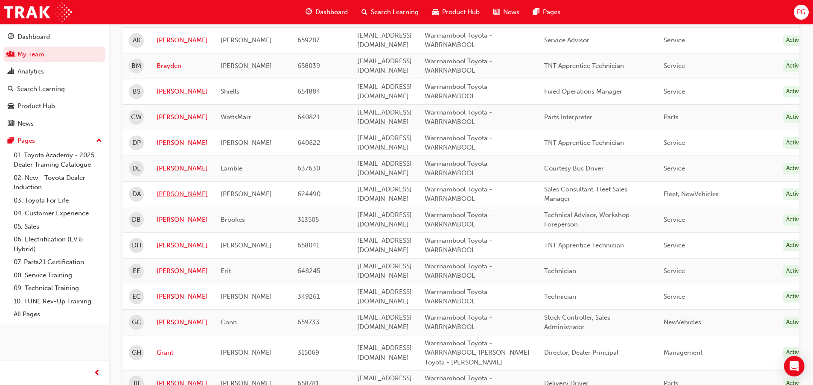
click at [167, 194] on link "[PERSON_NAME]" at bounding box center [182, 194] width 51 height 10
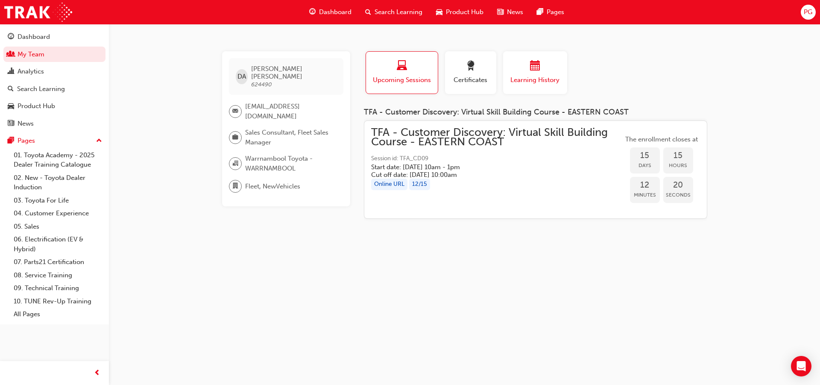
click at [531, 73] on div "button" at bounding box center [534, 67] width 51 height 13
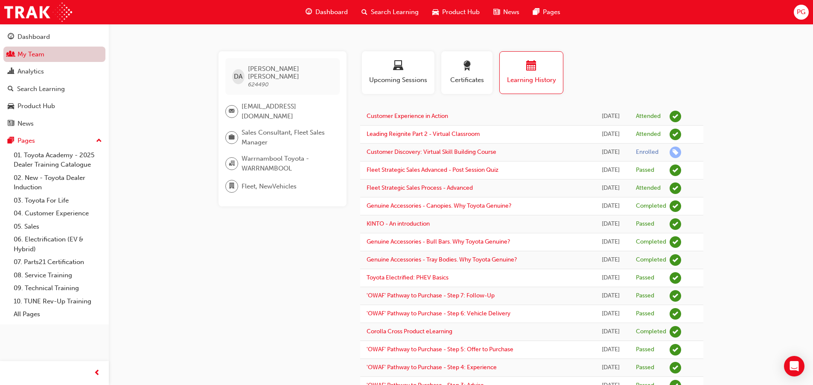
click at [29, 55] on link "My Team" at bounding box center [54, 55] width 102 height 16
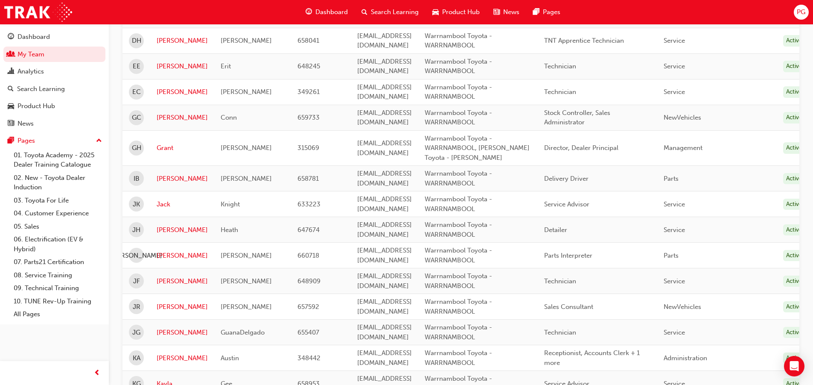
scroll to position [427, 0]
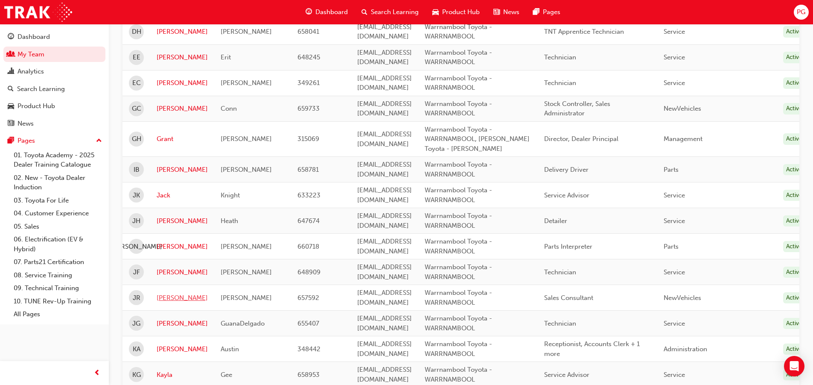
click at [166, 298] on link "[PERSON_NAME]" at bounding box center [182, 298] width 51 height 10
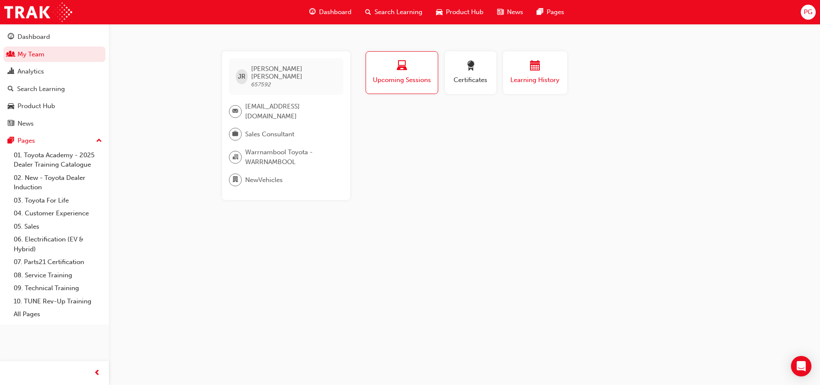
click at [528, 71] on div "button" at bounding box center [534, 67] width 51 height 13
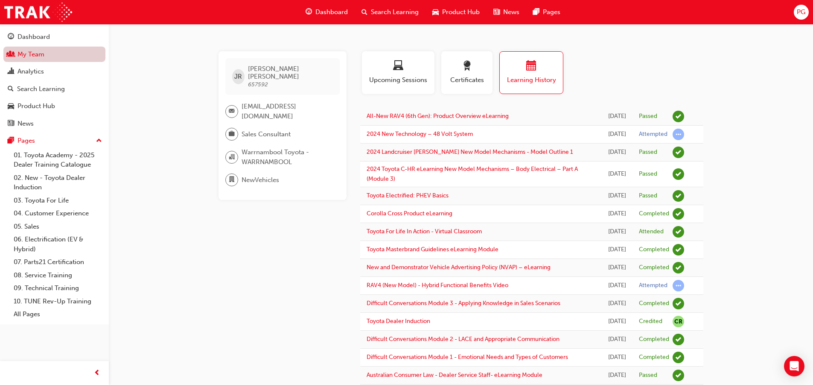
click at [21, 55] on link "My Team" at bounding box center [54, 55] width 102 height 16
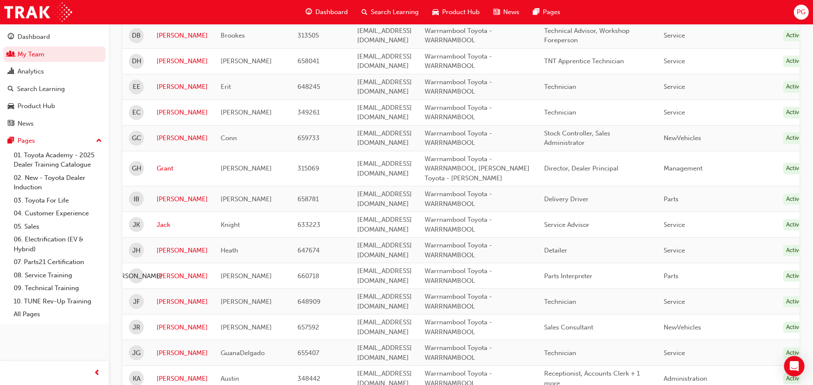
scroll to position [427, 0]
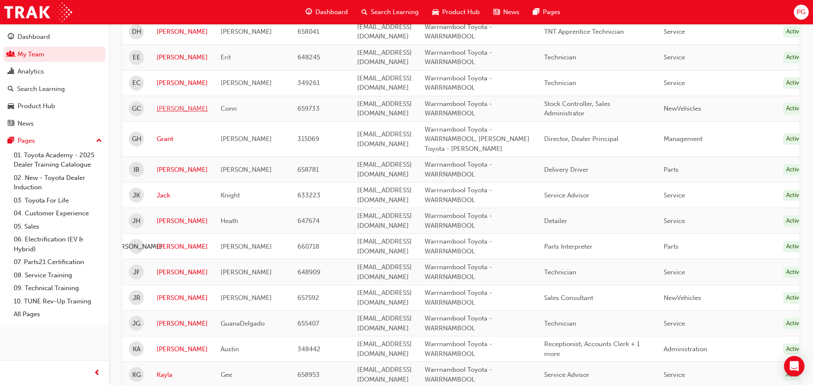
click at [161, 108] on link "[PERSON_NAME]" at bounding box center [182, 109] width 51 height 10
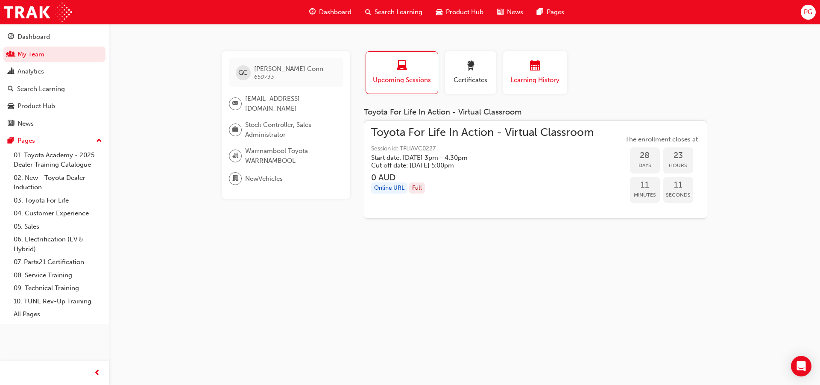
click at [539, 71] on span "calendar-icon" at bounding box center [535, 67] width 10 height 12
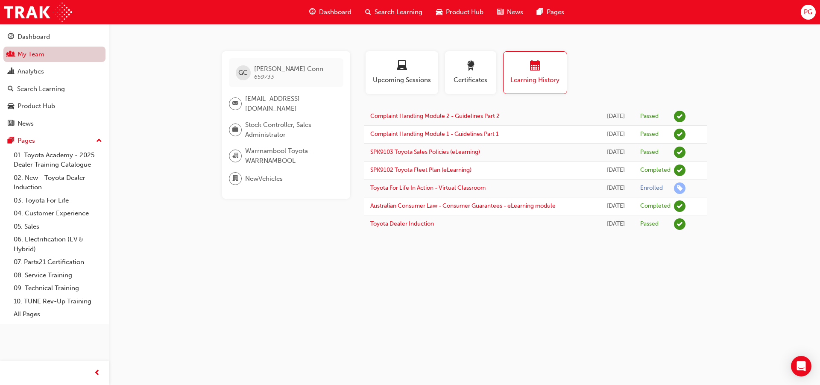
click at [22, 52] on link "My Team" at bounding box center [54, 55] width 102 height 16
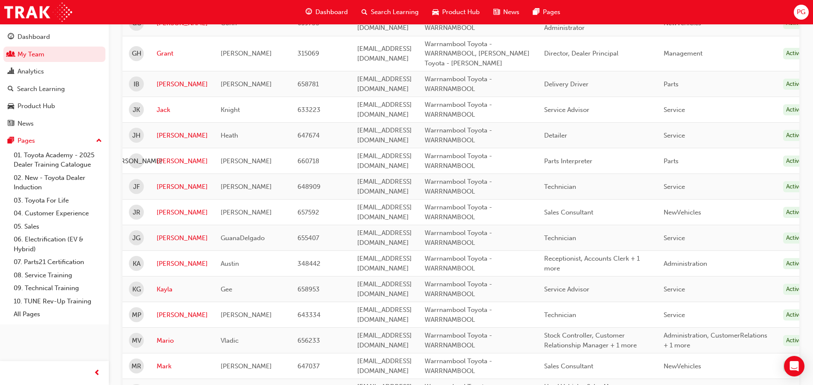
scroll to position [683, 0]
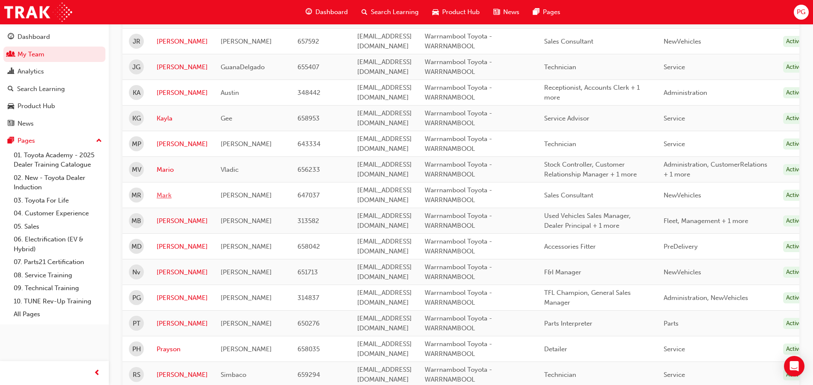
click at [160, 195] on link "Mark" at bounding box center [182, 195] width 51 height 10
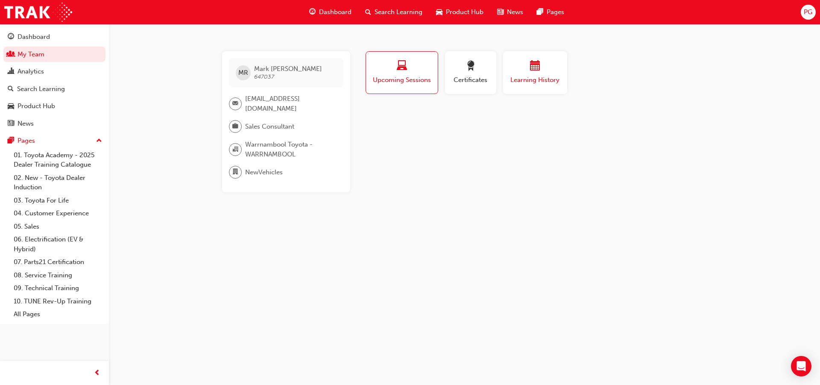
click at [524, 67] on div "button" at bounding box center [534, 67] width 51 height 13
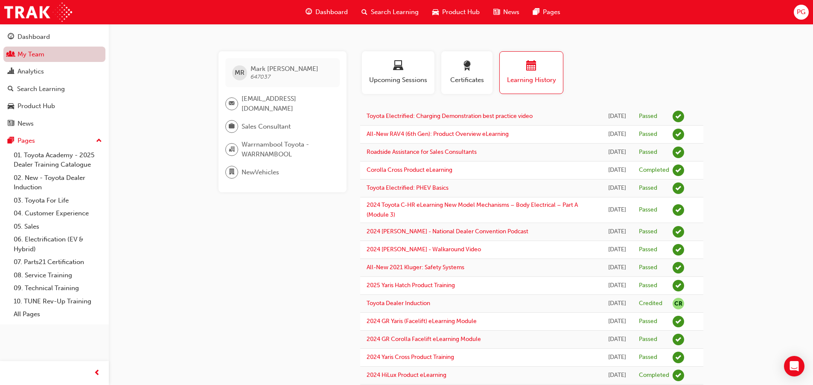
click at [17, 54] on link "My Team" at bounding box center [54, 55] width 102 height 16
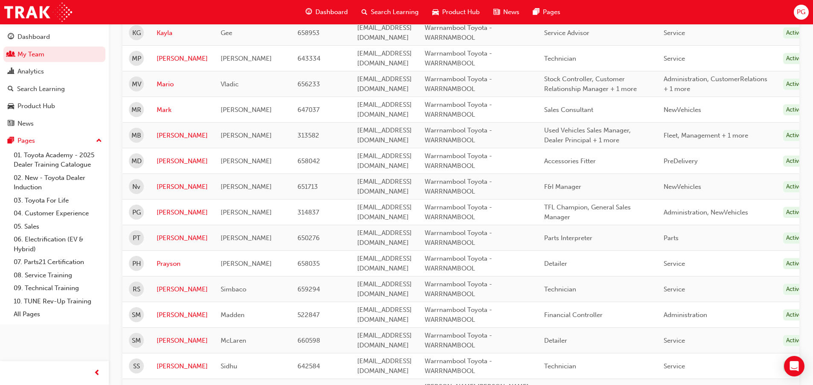
scroll to position [897, 0]
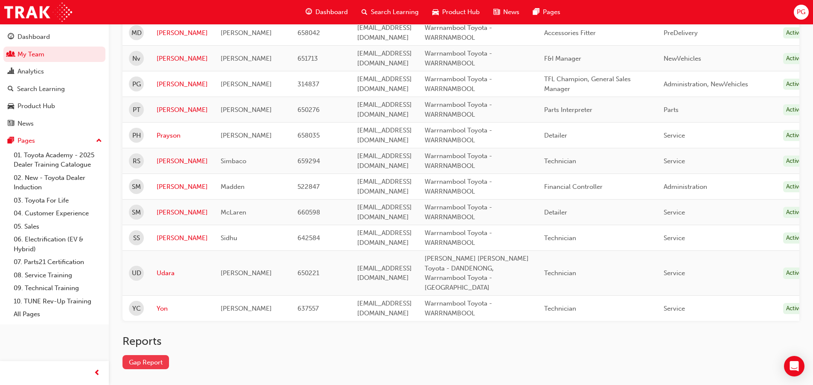
click at [153, 355] on link "Gap Report" at bounding box center [146, 362] width 47 height 14
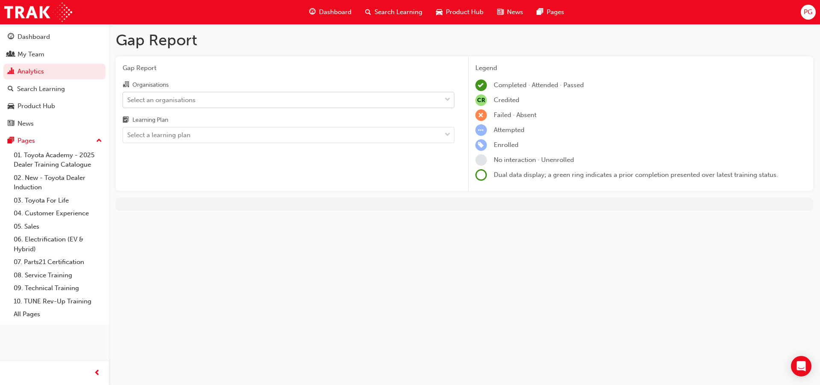
click at [448, 98] on span "down-icon" at bounding box center [447, 99] width 6 height 11
click at [128, 98] on input "Organisations Select an organisations" at bounding box center [127, 99] width 1 height 7
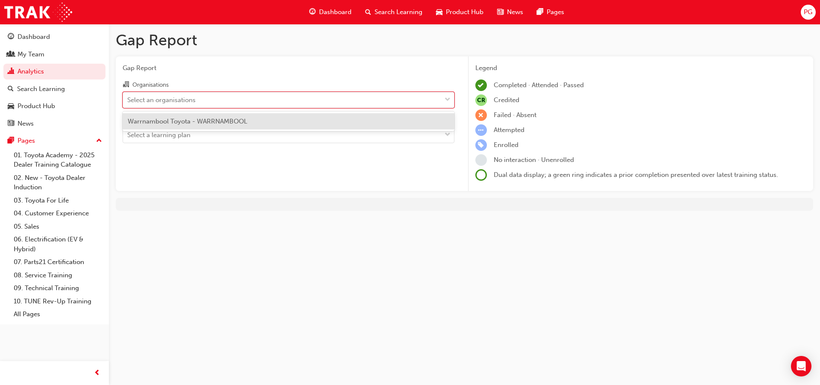
click at [433, 121] on div "Warrnambool Toyota - WARRNAMBOOL" at bounding box center [289, 121] width 332 height 17
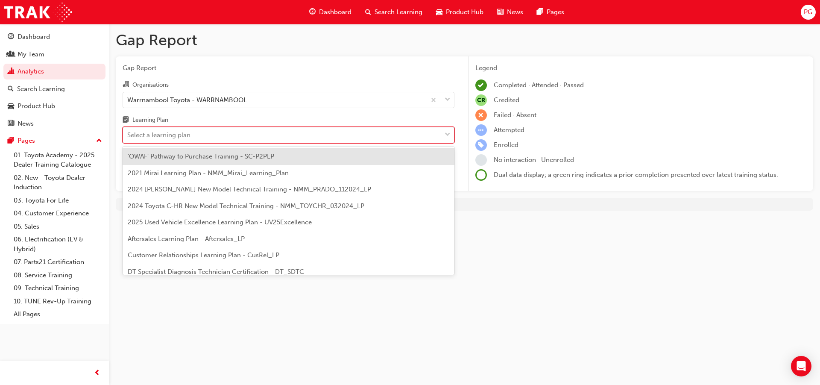
click at [450, 134] on span "down-icon" at bounding box center [447, 134] width 6 height 11
click at [128, 134] on input "Learning Plan option 'OWAF' Pathway to Purchase Training - SC-P2PLP focused, 1 …" at bounding box center [127, 134] width 1 height 7
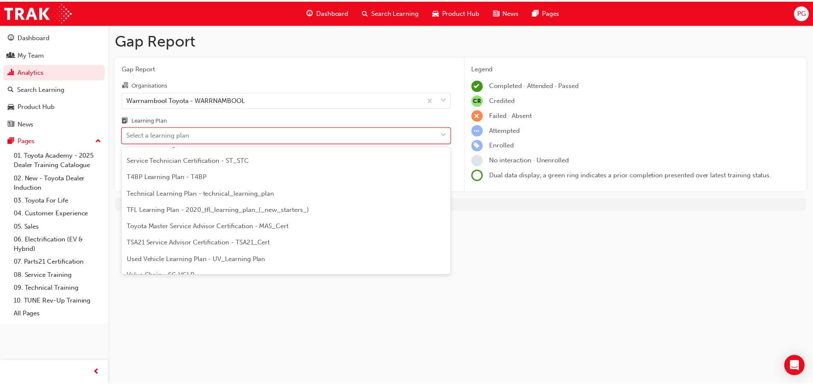
scroll to position [368, 0]
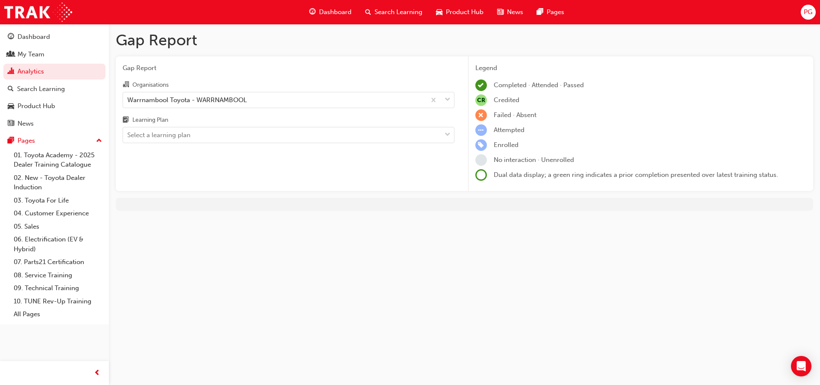
click at [480, 175] on span at bounding box center [481, 175] width 12 height 12
click at [144, 204] on div at bounding box center [464, 204] width 697 height 13
click at [19, 37] on div "Dashboard" at bounding box center [34, 37] width 32 height 10
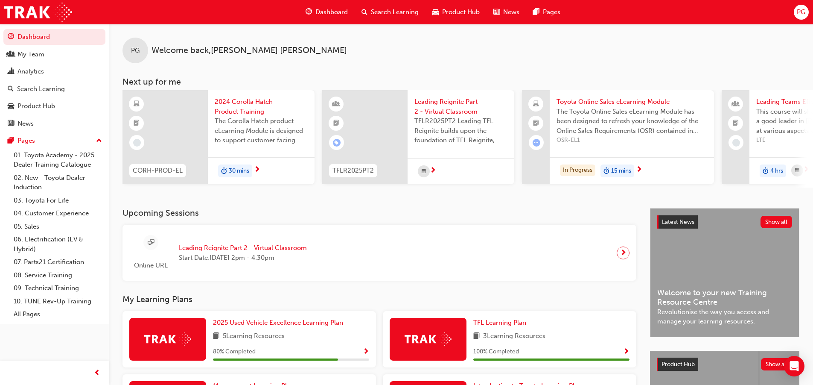
click at [233, 171] on span "30 mins" at bounding box center [239, 171] width 20 height 10
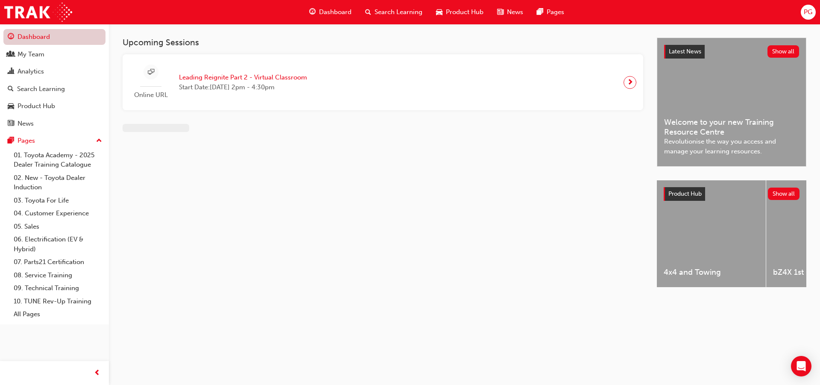
click at [22, 34] on link "Dashboard" at bounding box center [54, 37] width 102 height 16
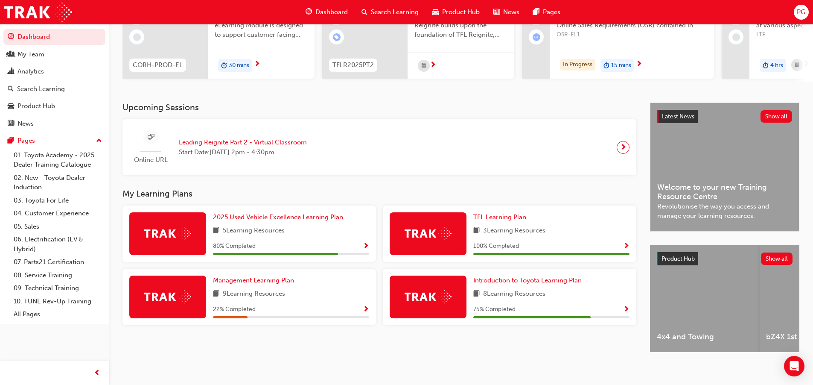
scroll to position [116, 0]
